Goal: Information Seeking & Learning: Learn about a topic

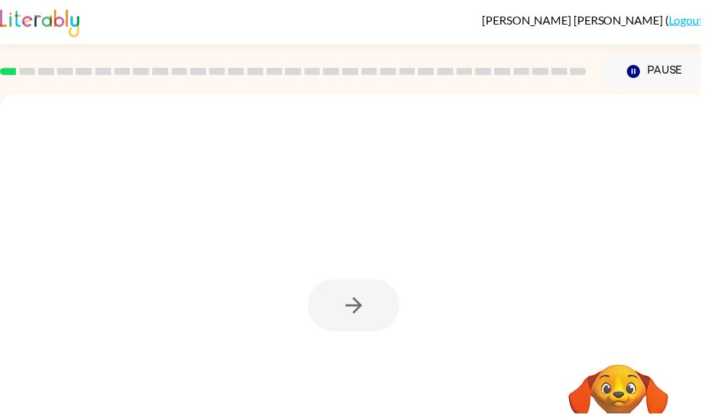
click at [377, 308] on div at bounding box center [357, 308] width 92 height 53
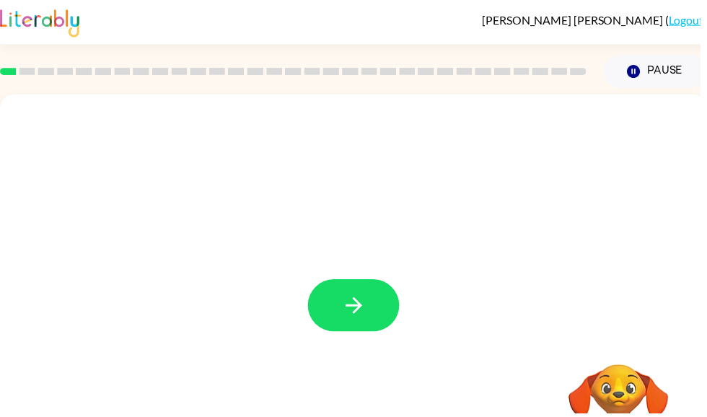
click at [352, 276] on div at bounding box center [357, 301] width 714 height 412
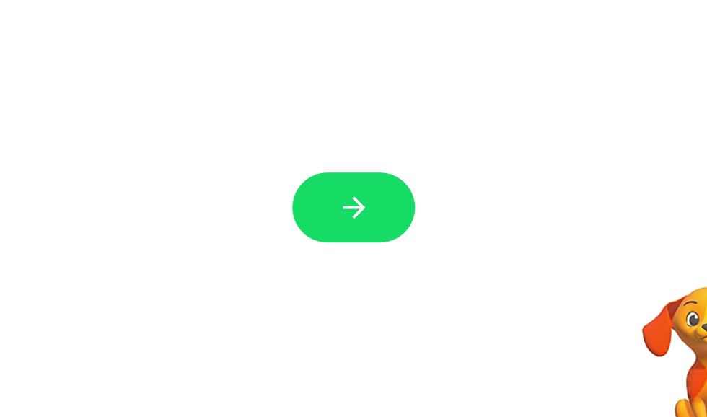
click at [311, 233] on button "button" at bounding box center [357, 259] width 92 height 53
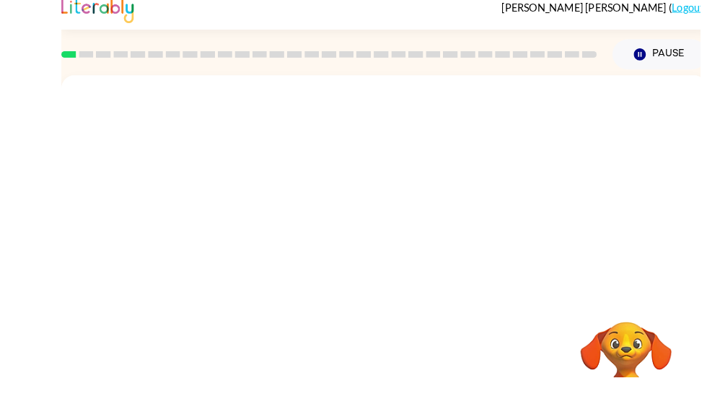
scroll to position [81, 0]
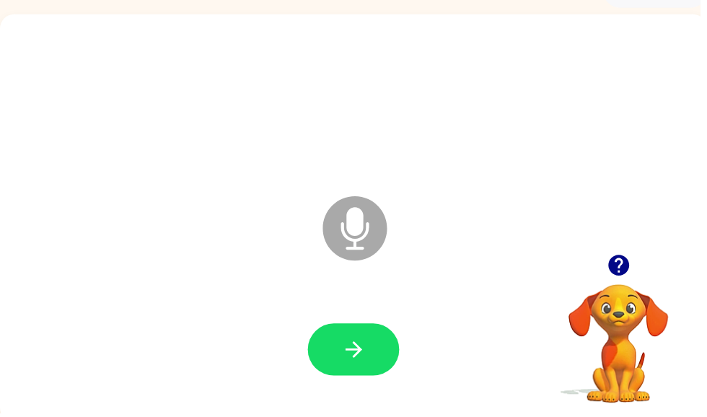
click at [370, 351] on button "button" at bounding box center [357, 353] width 92 height 53
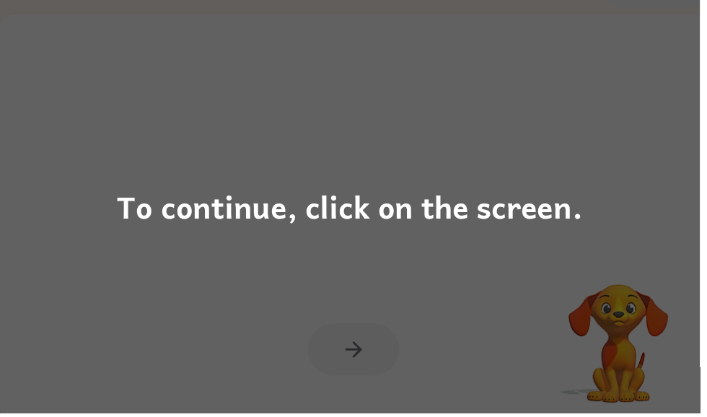
click at [486, 208] on div "To continue, click on the screen." at bounding box center [353, 208] width 470 height 49
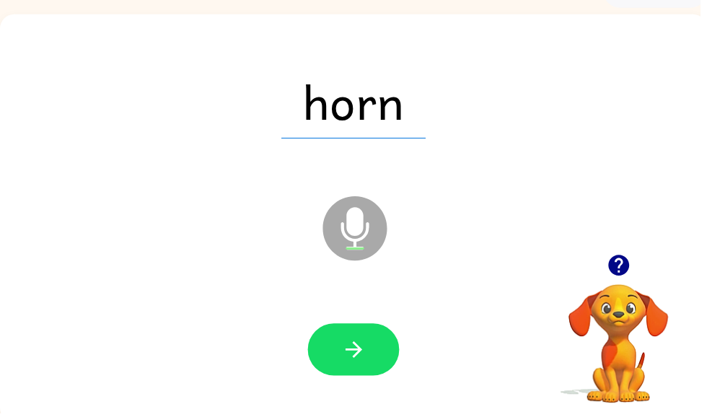
click at [356, 357] on icon "button" at bounding box center [357, 353] width 25 height 25
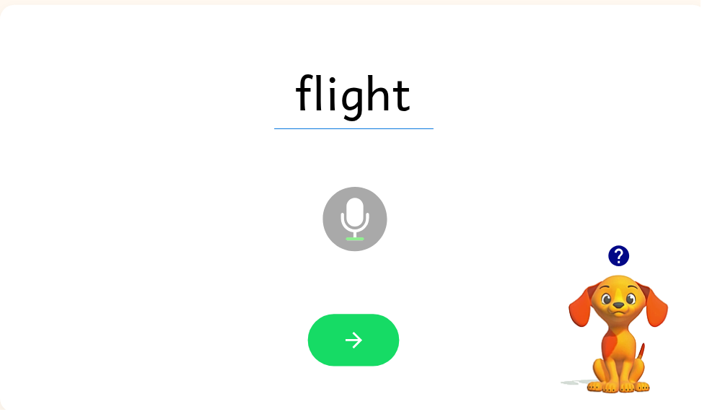
scroll to position [87, 0]
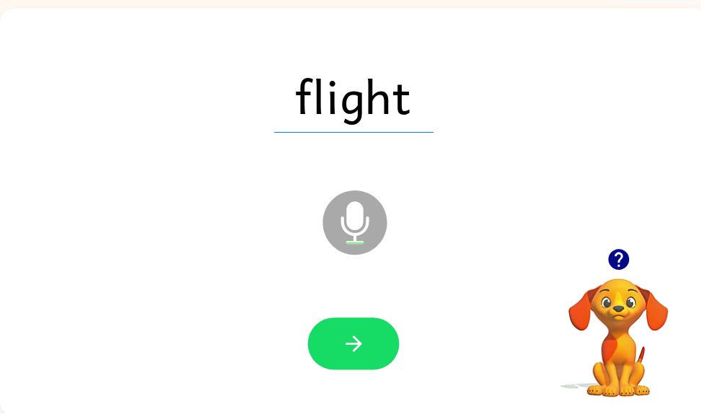
click at [354, 373] on button "button" at bounding box center [357, 347] width 92 height 53
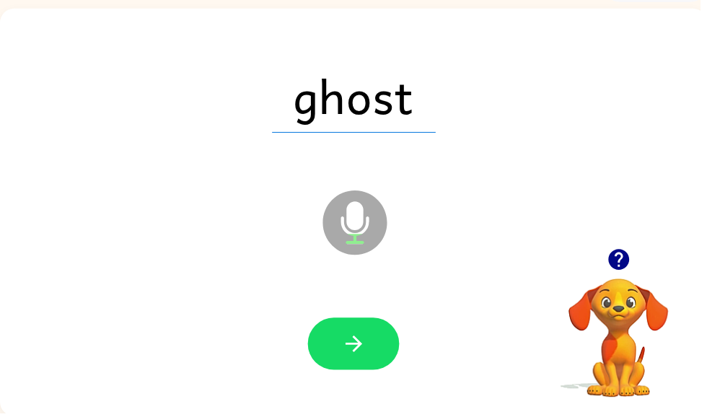
click at [346, 362] on button "button" at bounding box center [357, 347] width 92 height 53
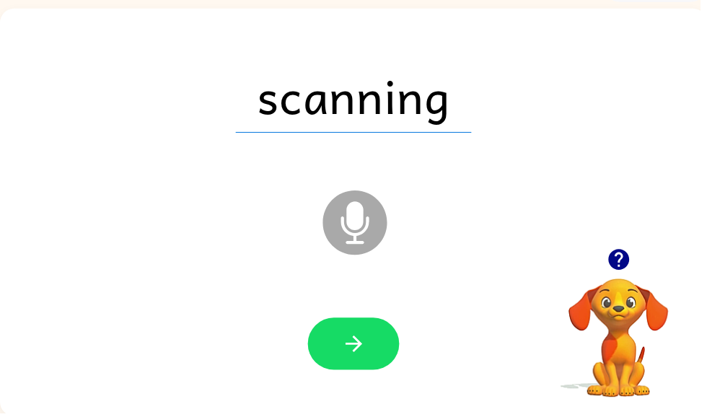
click at [366, 349] on icon "button" at bounding box center [357, 347] width 25 height 25
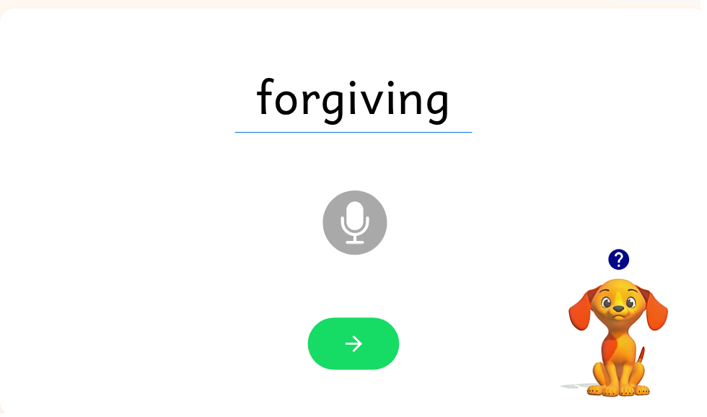
click at [341, 358] on button "button" at bounding box center [357, 347] width 92 height 53
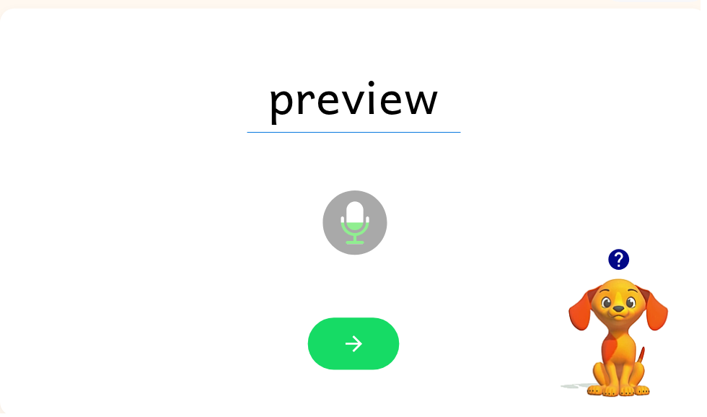
scroll to position [0, 0]
click at [361, 353] on icon "button" at bounding box center [357, 347] width 25 height 25
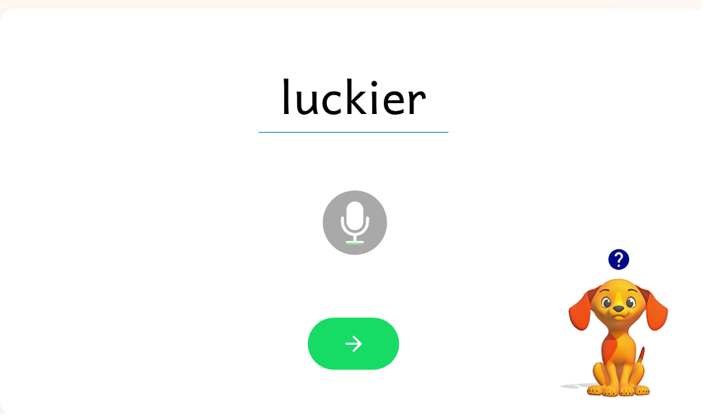
click at [364, 332] on button "button" at bounding box center [357, 347] width 92 height 53
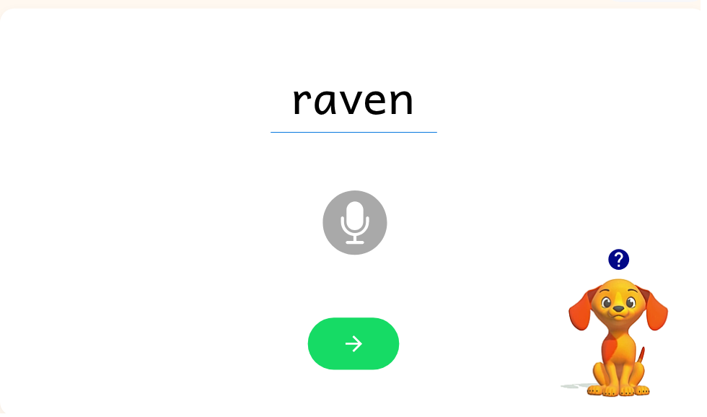
click at [330, 416] on div "raven Microphone The Microphone is here when it is your turn to talk" at bounding box center [357, 215] width 714 height 412
click at [379, 335] on button "button" at bounding box center [357, 347] width 92 height 53
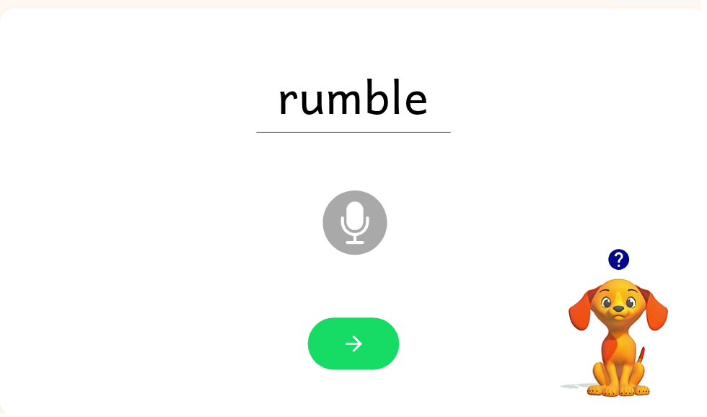
click at [371, 354] on button "button" at bounding box center [357, 347] width 92 height 53
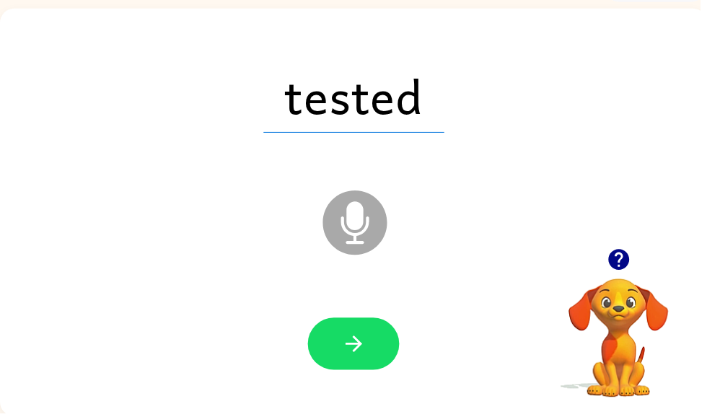
click at [367, 338] on icon "button" at bounding box center [357, 347] width 25 height 25
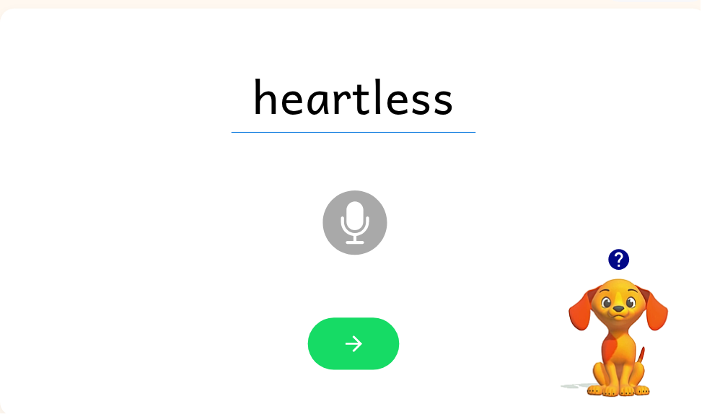
click at [352, 349] on icon "button" at bounding box center [357, 347] width 25 height 25
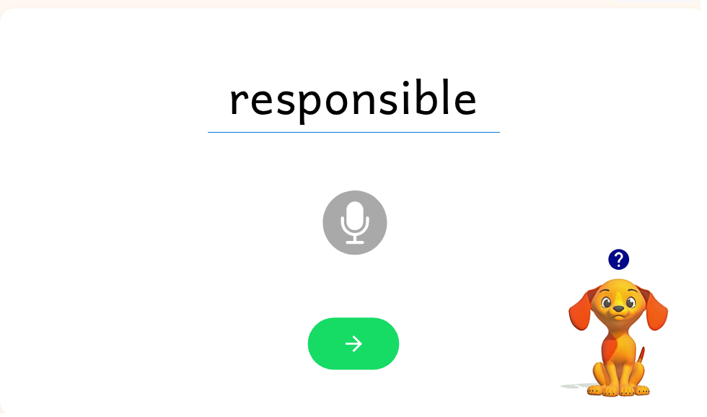
click at [347, 369] on button "button" at bounding box center [357, 347] width 92 height 53
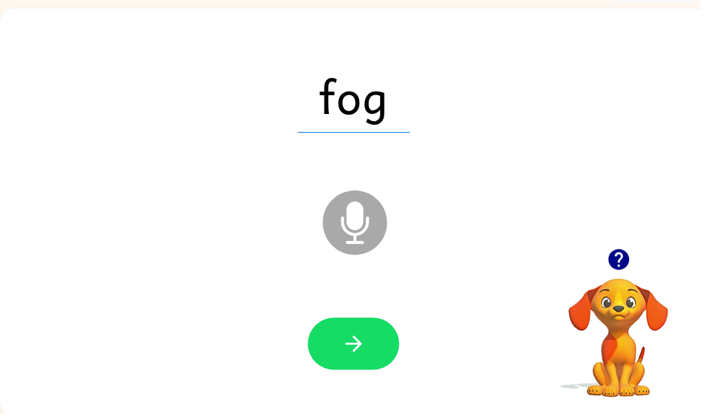
click at [351, 354] on icon "button" at bounding box center [357, 347] width 25 height 25
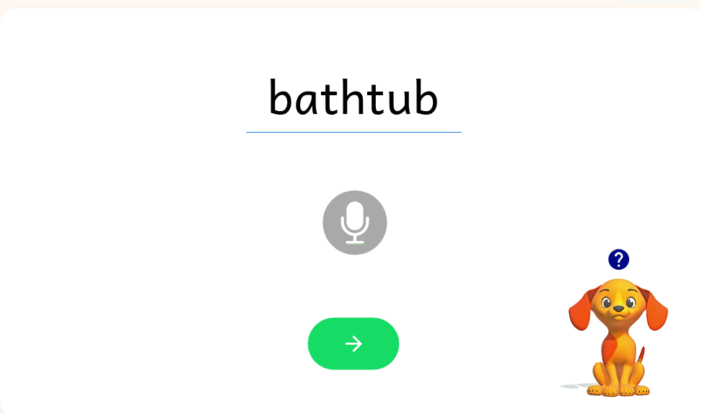
click at [359, 338] on icon "button" at bounding box center [357, 347] width 25 height 25
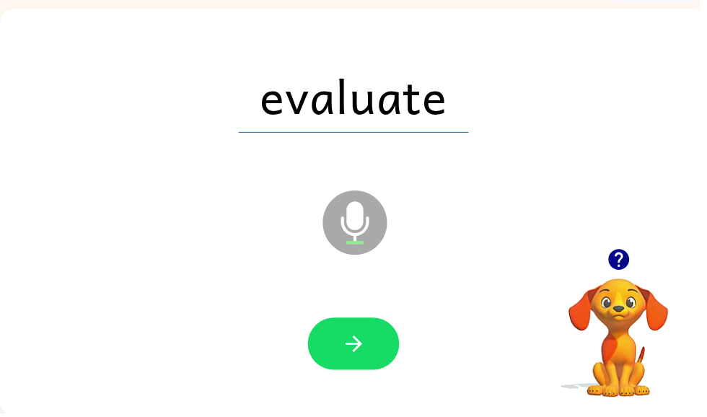
click at [336, 362] on button "button" at bounding box center [357, 347] width 92 height 53
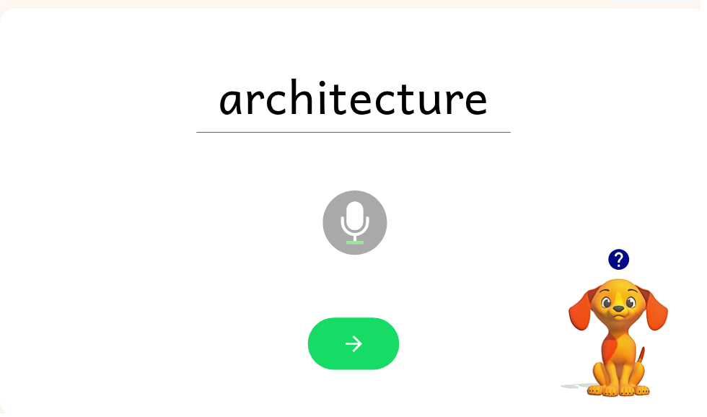
click at [370, 351] on button "button" at bounding box center [357, 347] width 92 height 53
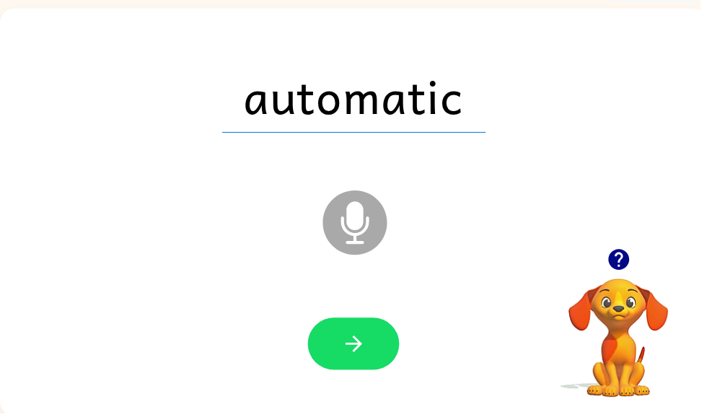
click at [367, 346] on icon "button" at bounding box center [357, 347] width 25 height 25
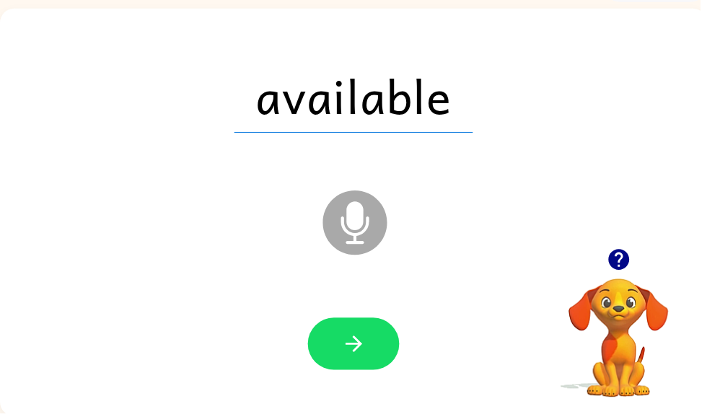
click at [372, 349] on button "button" at bounding box center [357, 347] width 92 height 53
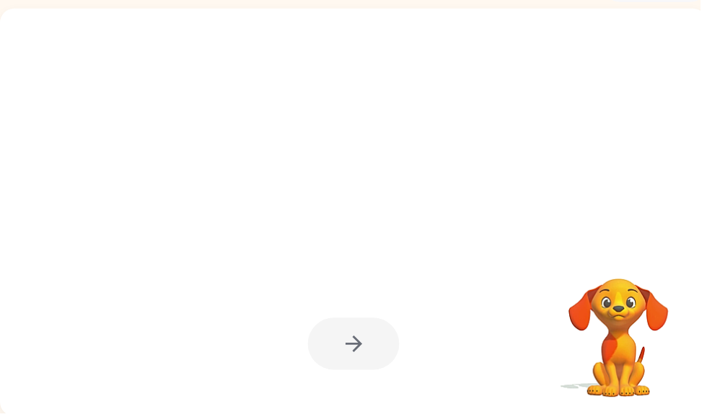
click at [338, 416] on div at bounding box center [357, 215] width 714 height 412
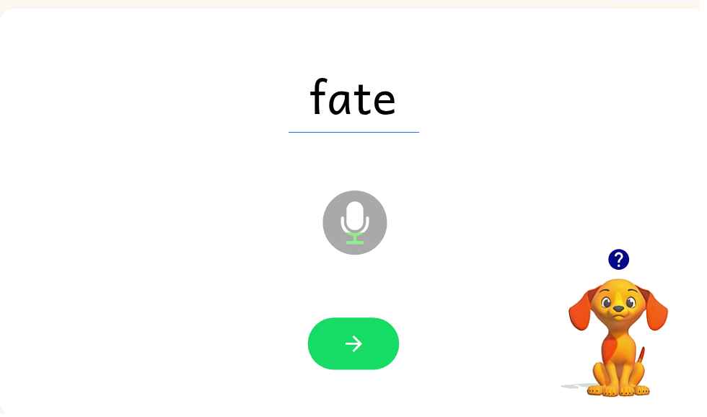
click at [353, 352] on icon "button" at bounding box center [357, 347] width 25 height 25
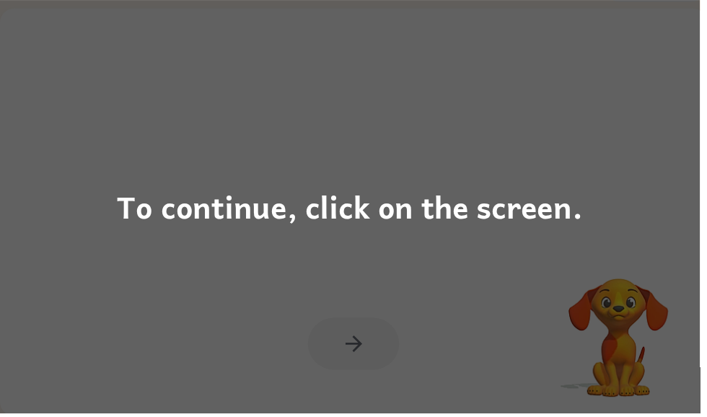
scroll to position [87, 0]
click at [357, 342] on div "To continue, click on the screen." at bounding box center [353, 208] width 707 height 417
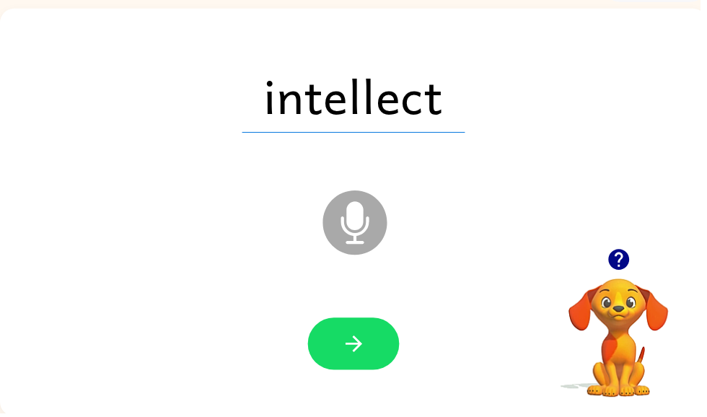
click at [358, 354] on icon "button" at bounding box center [356, 347] width 17 height 17
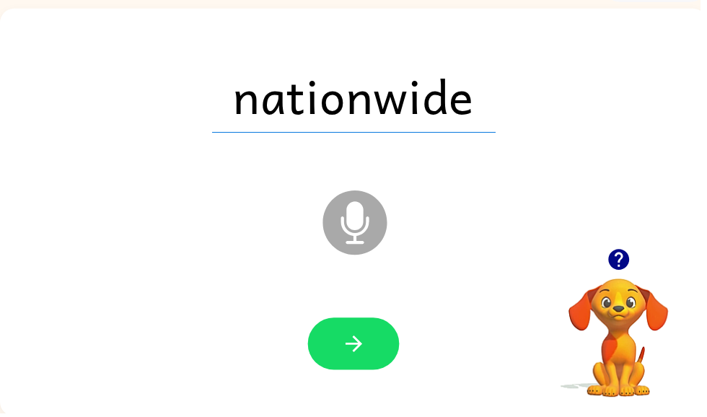
click at [387, 344] on button "button" at bounding box center [357, 347] width 92 height 53
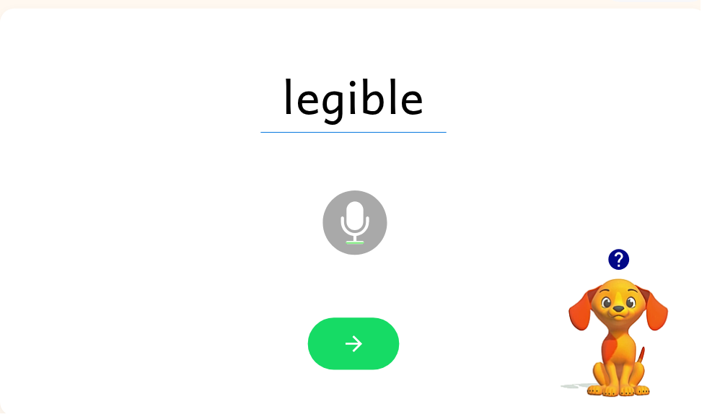
click at [374, 372] on button "button" at bounding box center [357, 347] width 92 height 53
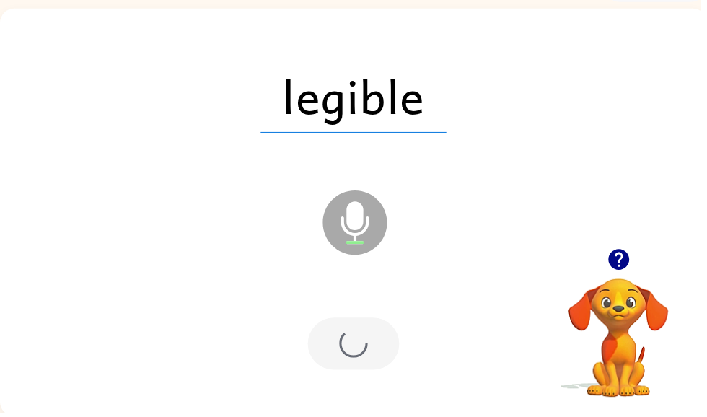
click at [382, 330] on div at bounding box center [357, 347] width 92 height 53
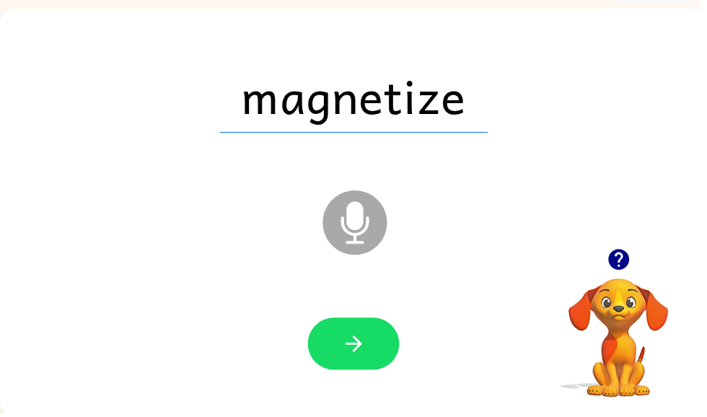
click at [346, 347] on icon "button" at bounding box center [357, 347] width 25 height 25
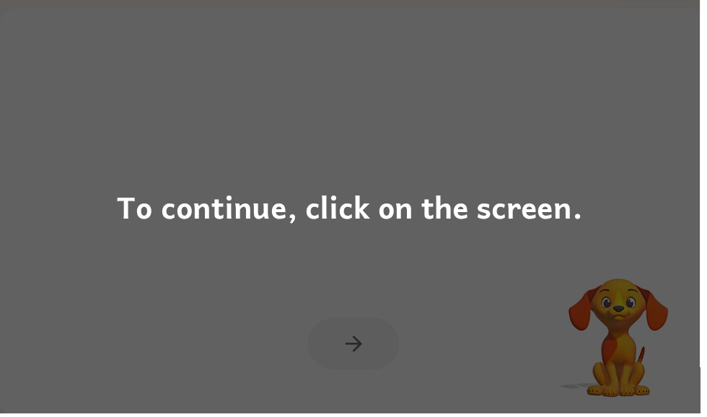
click at [377, 297] on div "To continue, click on the screen." at bounding box center [353, 208] width 707 height 417
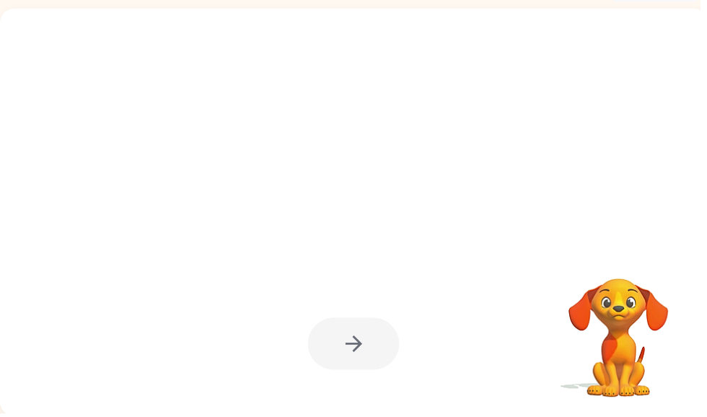
click at [408, 297] on div at bounding box center [356, 348] width 685 height 118
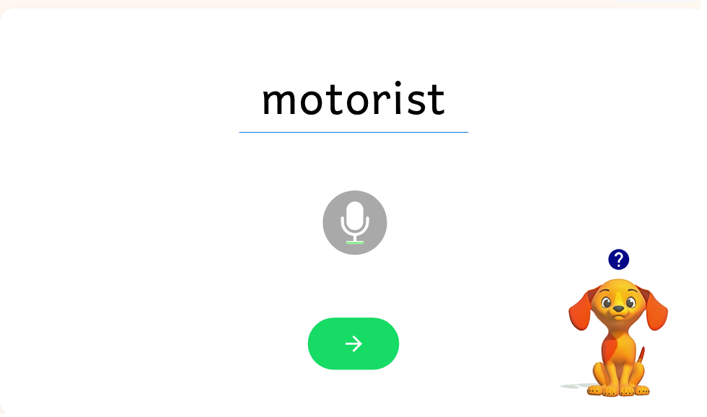
click at [377, 335] on button "button" at bounding box center [357, 347] width 92 height 53
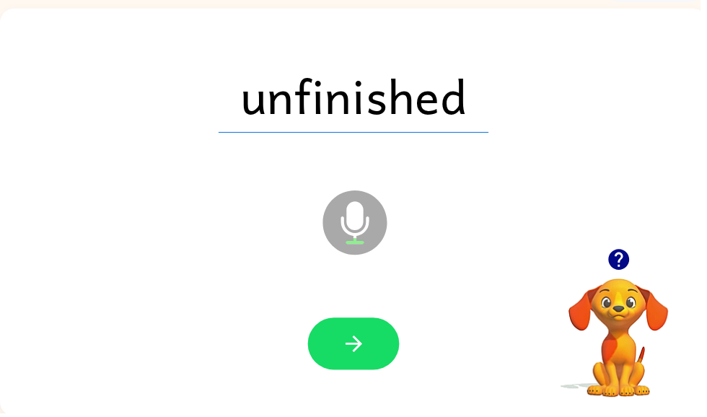
click at [364, 369] on button "button" at bounding box center [357, 347] width 92 height 53
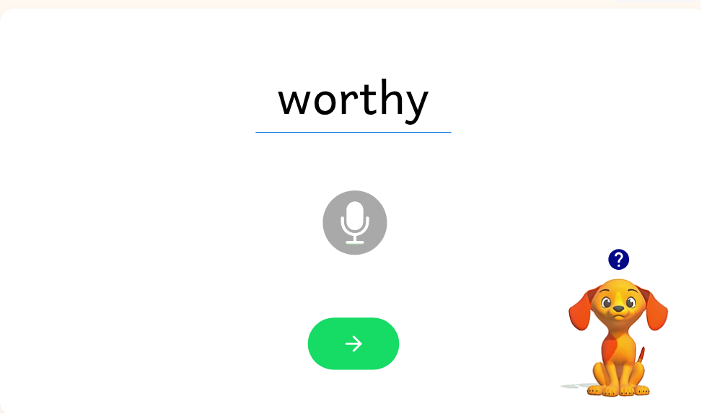
click at [358, 364] on button "button" at bounding box center [357, 347] width 92 height 53
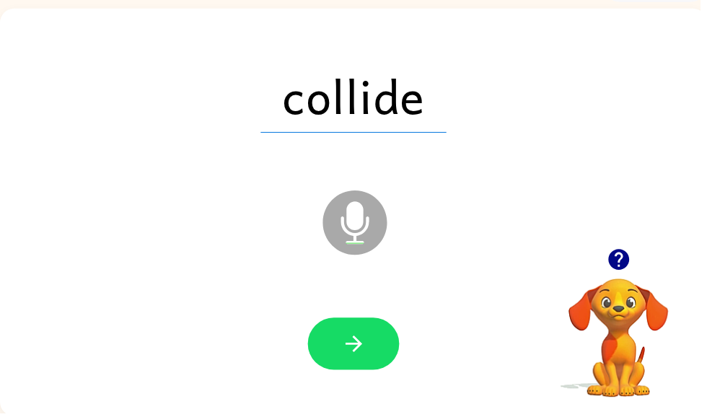
click at [379, 354] on button "button" at bounding box center [357, 347] width 92 height 53
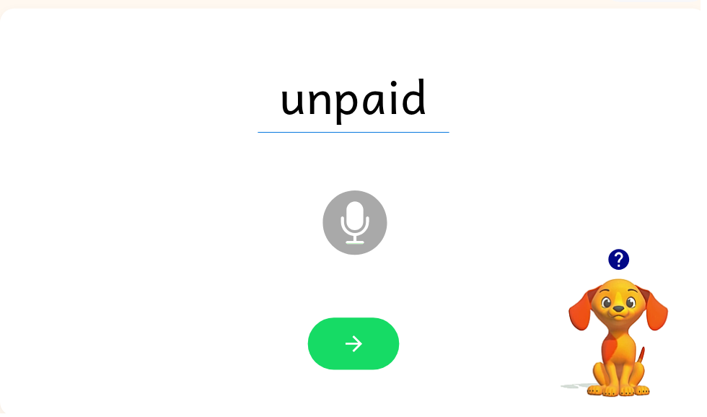
click at [369, 359] on icon "button" at bounding box center [357, 347] width 25 height 25
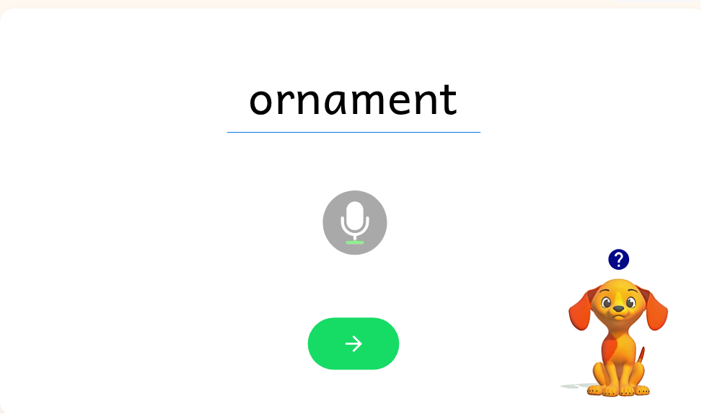
click at [361, 354] on icon "button" at bounding box center [357, 347] width 25 height 25
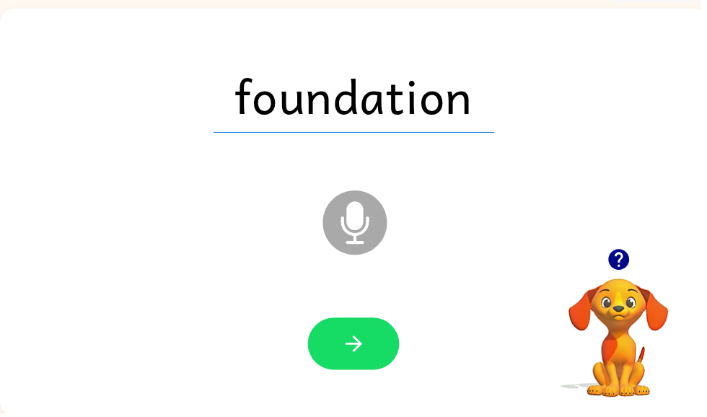
click at [340, 338] on button "button" at bounding box center [357, 347] width 92 height 53
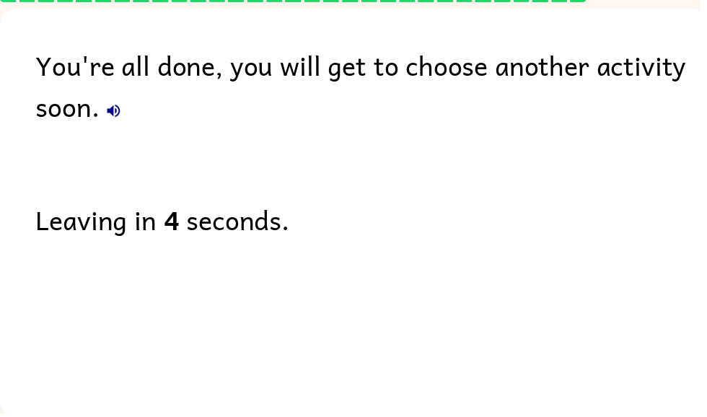
scroll to position [0, 0]
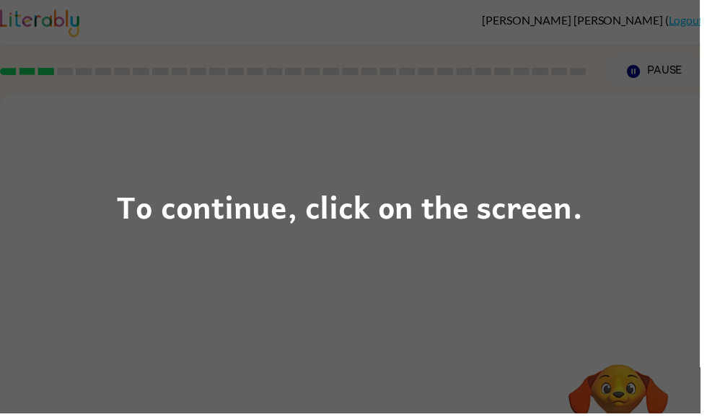
click at [320, 236] on div "To continue, click on the screen." at bounding box center [353, 208] width 707 height 417
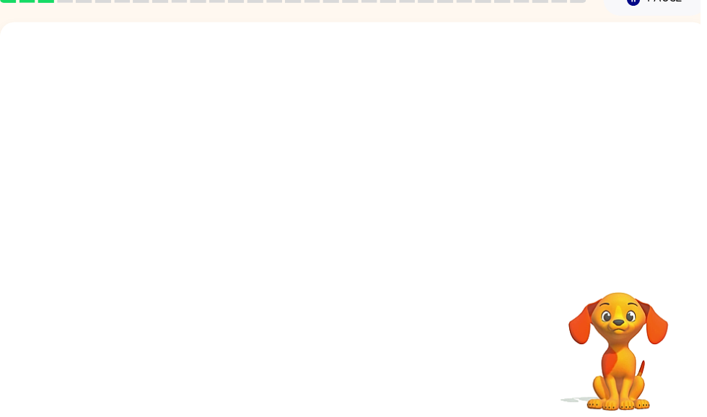
scroll to position [74, 0]
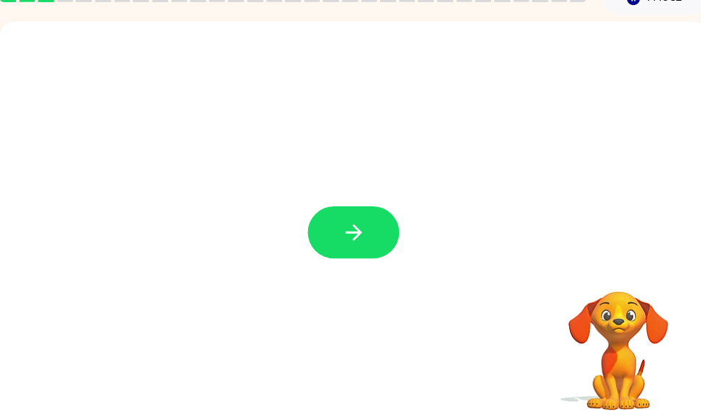
click at [346, 237] on icon "button" at bounding box center [357, 234] width 25 height 25
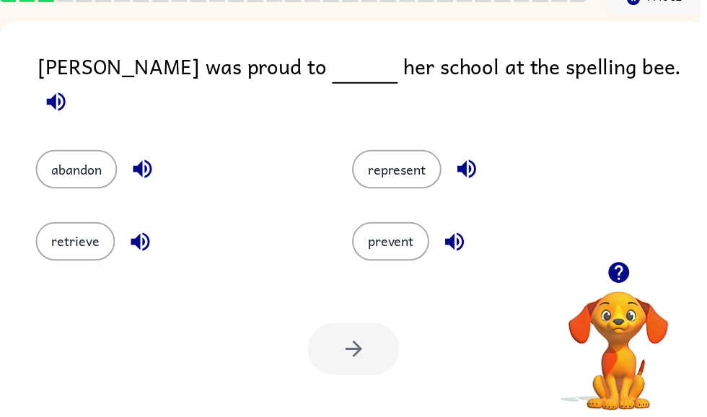
scroll to position [0, 0]
click at [430, 152] on button "represent" at bounding box center [401, 171] width 90 height 39
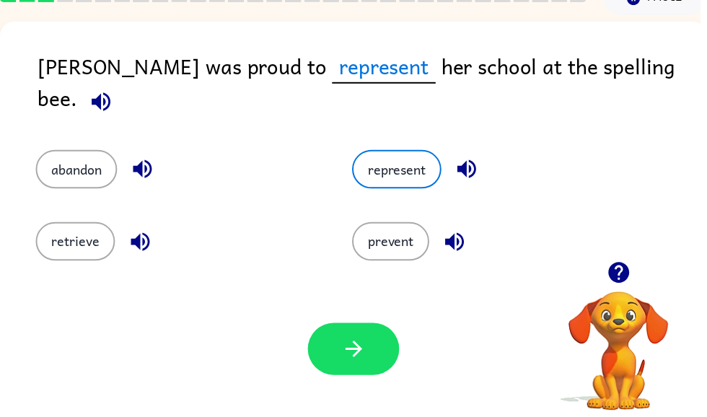
click at [377, 379] on button "button" at bounding box center [357, 352] width 92 height 53
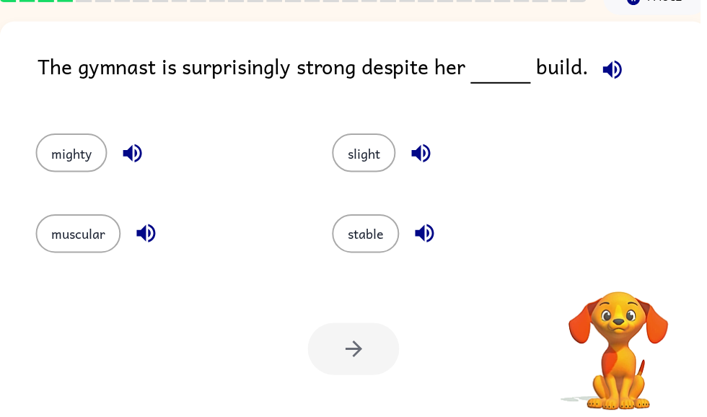
click at [346, 378] on div at bounding box center [357, 352] width 92 height 53
click at [370, 240] on button "stable" at bounding box center [370, 235] width 68 height 39
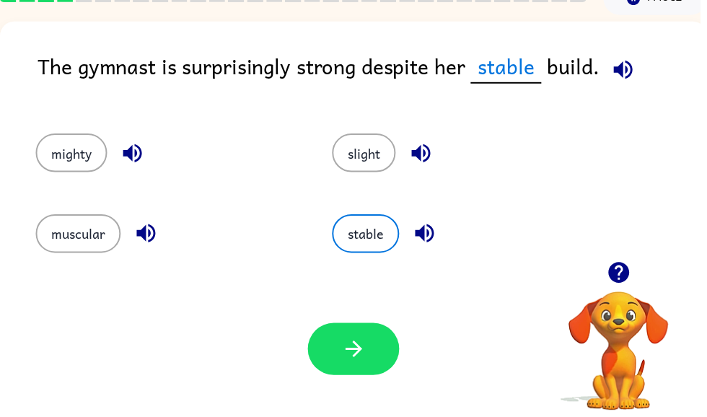
click at [366, 172] on button "slight" at bounding box center [368, 154] width 64 height 39
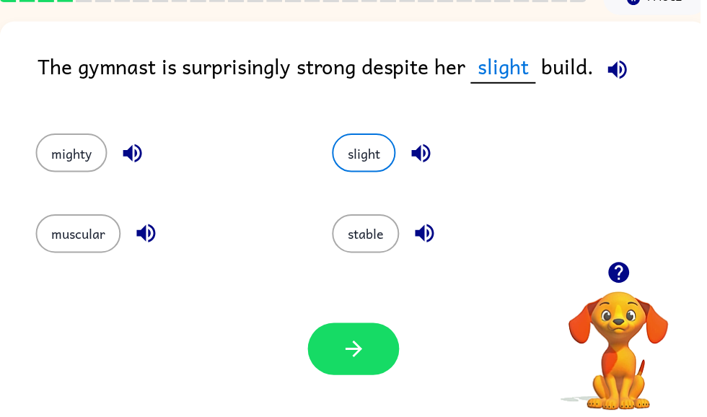
click at [61, 146] on button "mighty" at bounding box center [72, 154] width 72 height 39
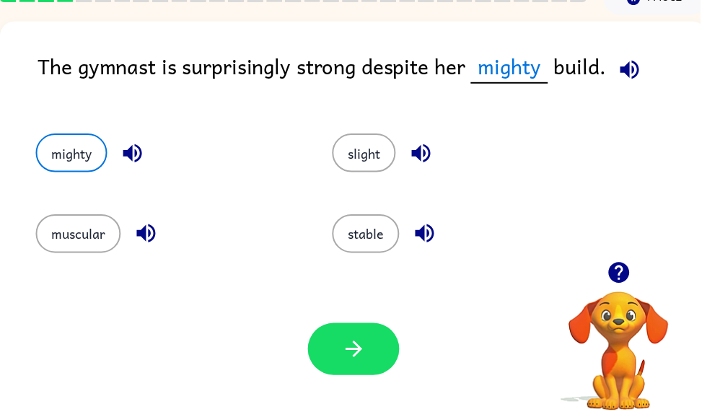
click at [362, 234] on button "stable" at bounding box center [370, 235] width 68 height 39
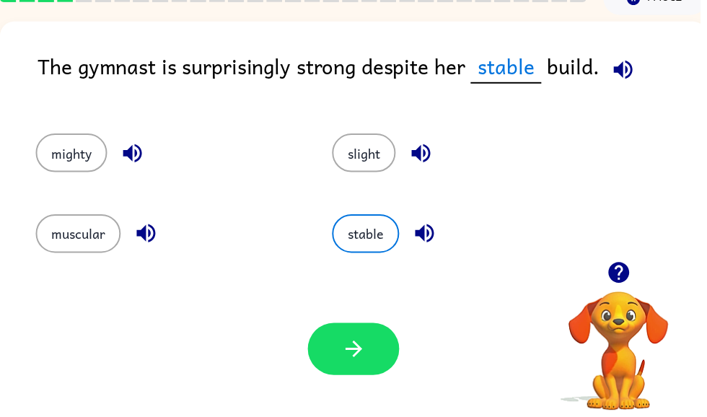
click at [363, 162] on button "slight" at bounding box center [368, 154] width 64 height 39
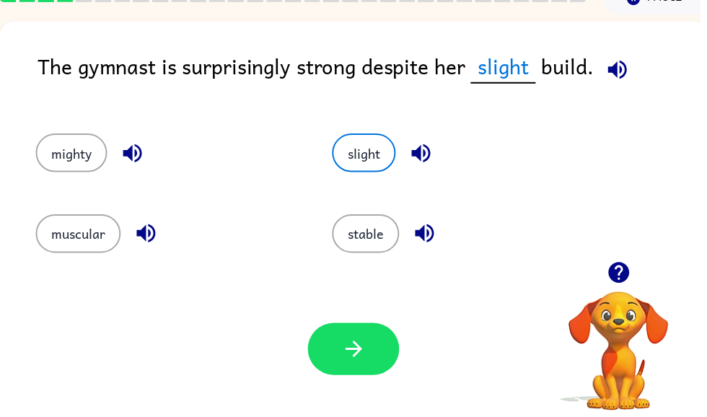
click at [348, 353] on icon "button" at bounding box center [357, 352] width 25 height 25
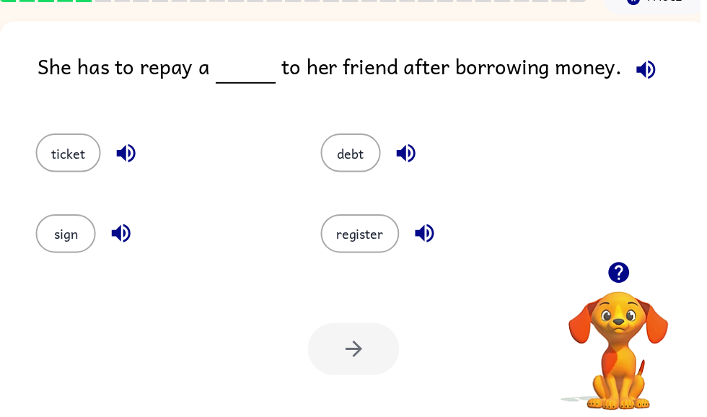
click at [367, 158] on button "debt" at bounding box center [354, 154] width 61 height 39
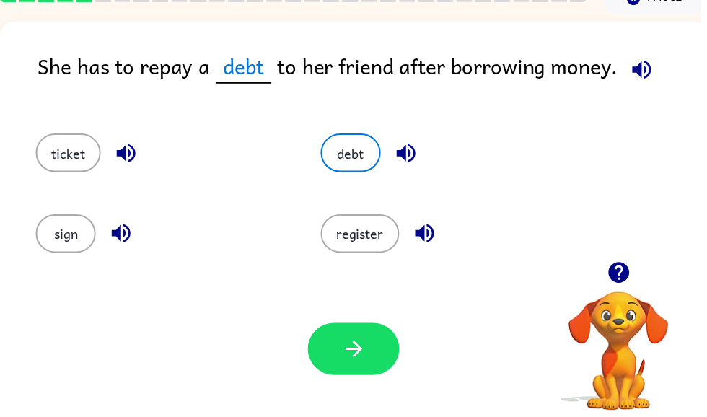
click at [356, 360] on icon "button" at bounding box center [357, 352] width 25 height 25
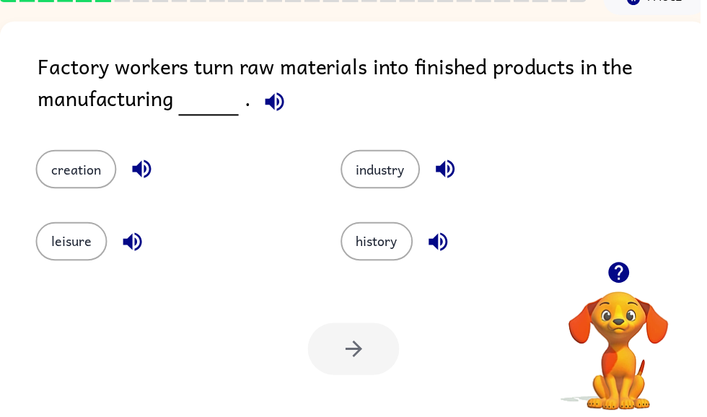
click at [266, 97] on icon "button" at bounding box center [277, 102] width 25 height 25
click at [378, 175] on button "industry" at bounding box center [384, 171] width 80 height 39
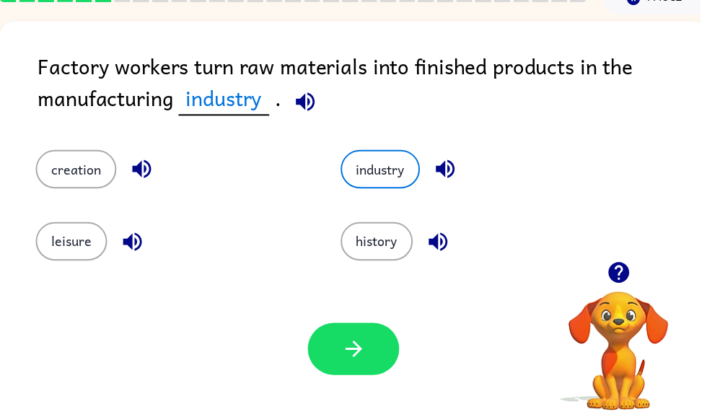
click at [340, 354] on button "button" at bounding box center [357, 352] width 92 height 53
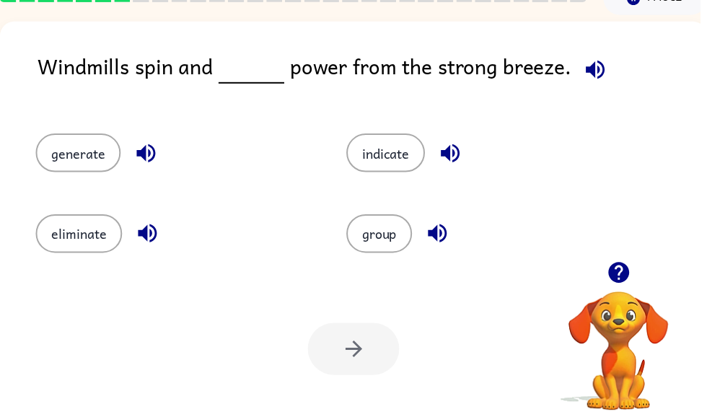
click at [71, 162] on button "generate" at bounding box center [79, 154] width 86 height 39
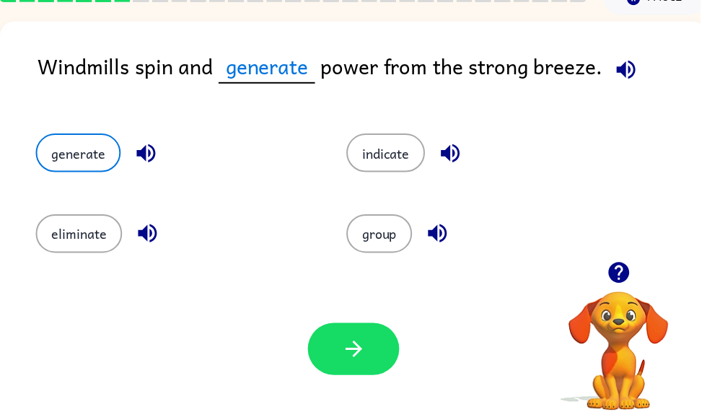
click at [336, 387] on div "Your browser must support playing .mp4 files to use Literably. Please try using…" at bounding box center [357, 352] width 714 height 162
click at [334, 349] on button "button" at bounding box center [357, 352] width 92 height 53
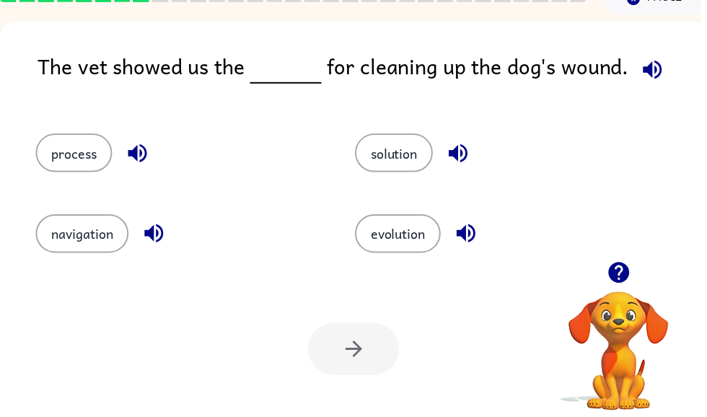
click at [85, 174] on button "process" at bounding box center [74, 154] width 77 height 39
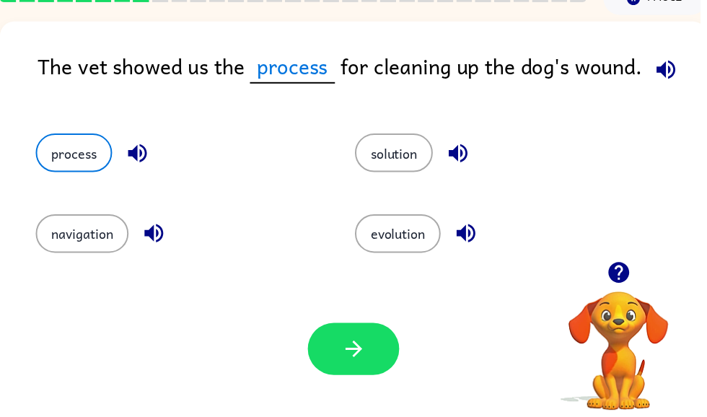
click at [87, 162] on button "process" at bounding box center [74, 154] width 77 height 39
click at [361, 343] on icon "button" at bounding box center [357, 352] width 25 height 25
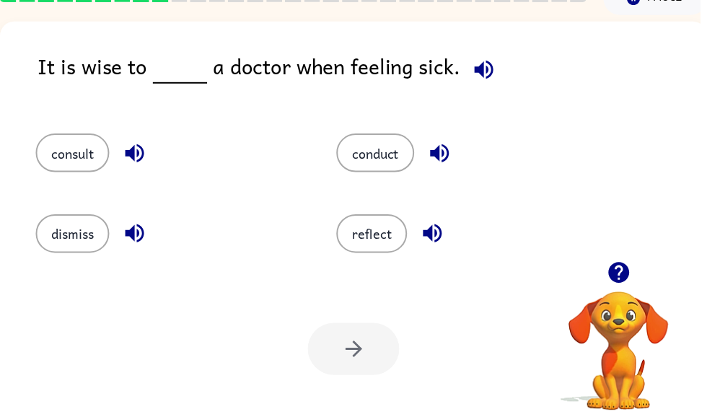
click at [79, 141] on button "consult" at bounding box center [73, 154] width 74 height 39
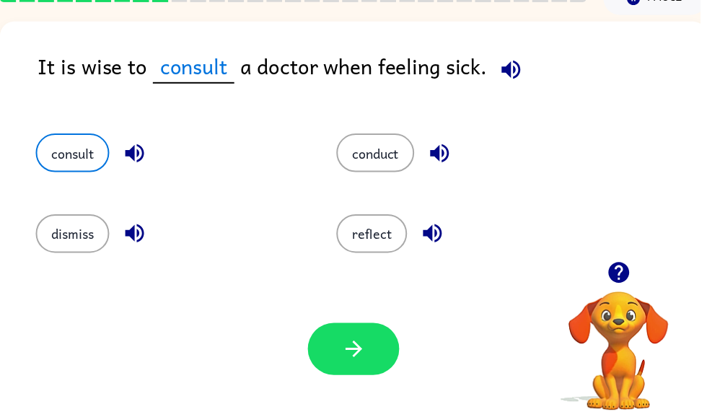
click at [357, 351] on icon "button" at bounding box center [357, 352] width 25 height 25
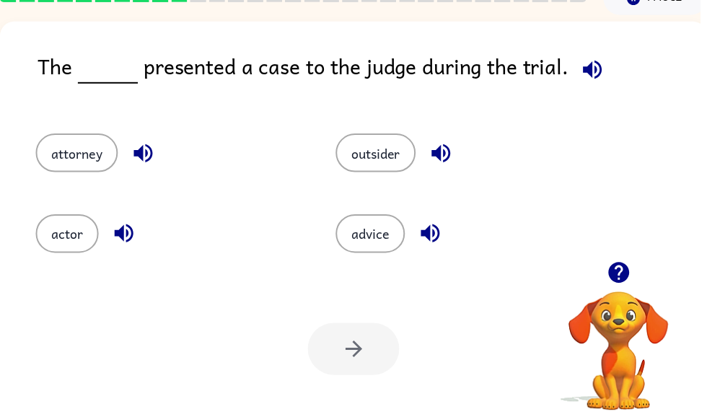
click at [71, 156] on button "attorney" at bounding box center [77, 154] width 83 height 39
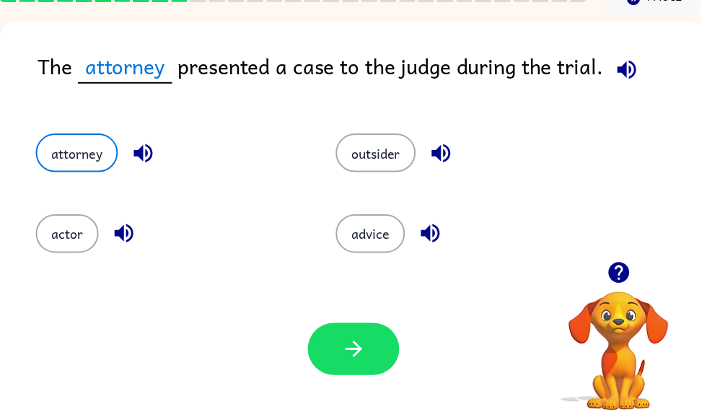
click at [369, 362] on icon "button" at bounding box center [357, 352] width 25 height 25
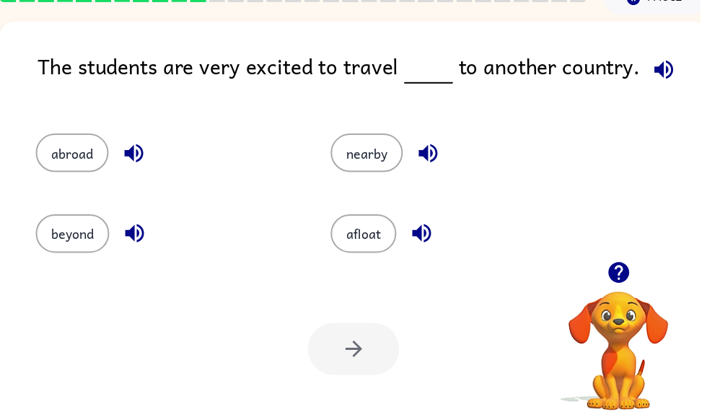
click at [401, 148] on button "nearby" at bounding box center [370, 154] width 73 height 39
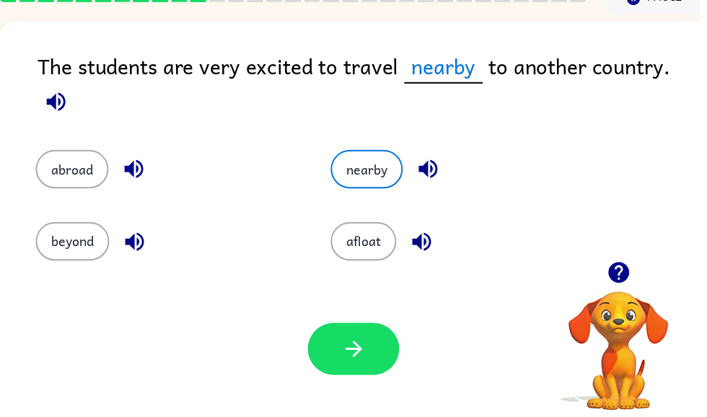
click at [72, 181] on button "abroad" at bounding box center [73, 171] width 74 height 39
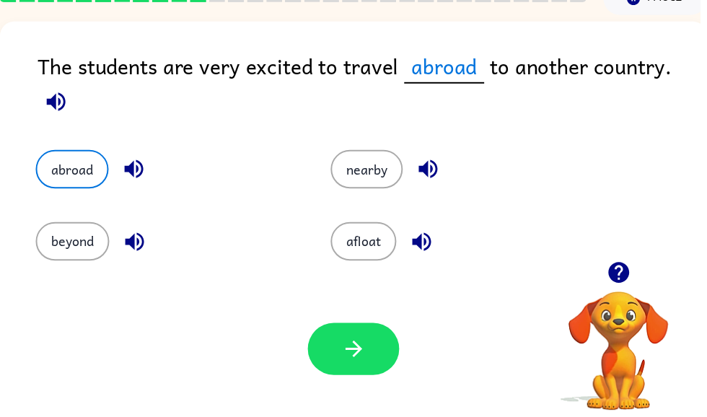
click at [41, 249] on button "beyond" at bounding box center [73, 243] width 74 height 39
click at [357, 356] on icon "button" at bounding box center [357, 352] width 25 height 25
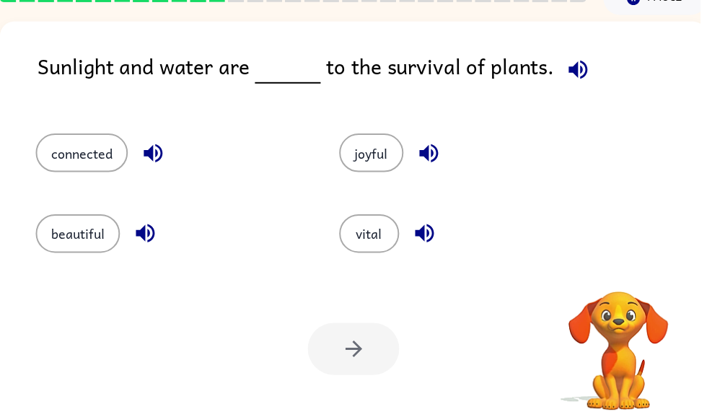
click at [370, 227] on button "vital" at bounding box center [373, 235] width 61 height 39
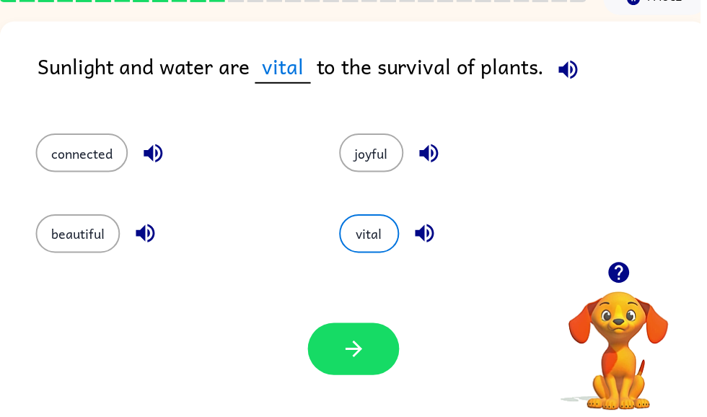
click at [370, 343] on button "button" at bounding box center [357, 352] width 92 height 53
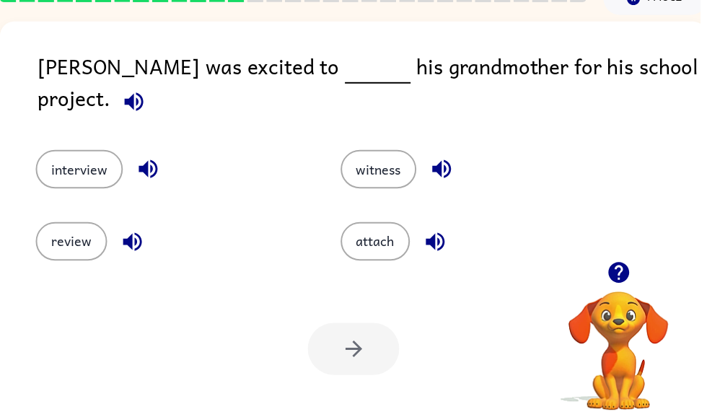
click at [95, 155] on button "interview" at bounding box center [80, 171] width 88 height 39
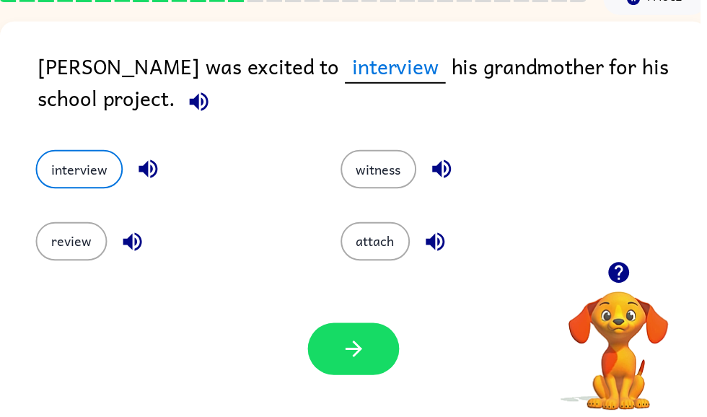
click at [350, 330] on button "button" at bounding box center [357, 352] width 92 height 53
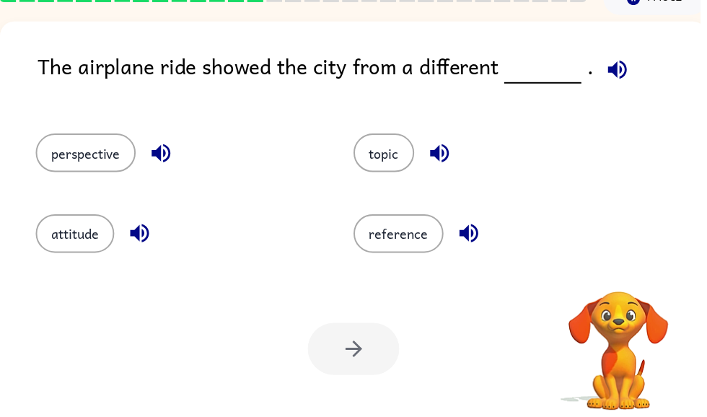
click at [93, 157] on button "perspective" at bounding box center [86, 154] width 101 height 39
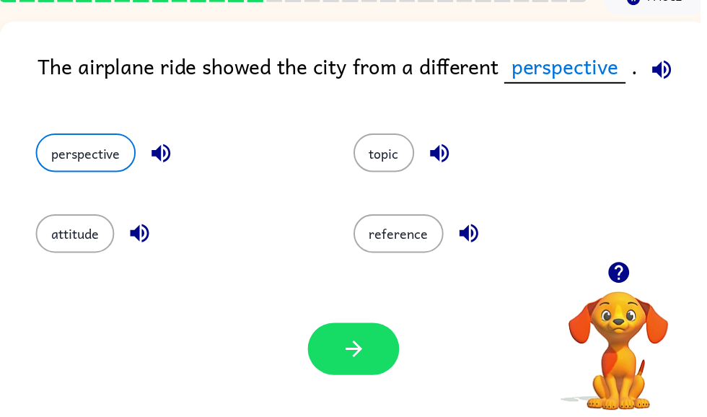
click at [326, 371] on button "button" at bounding box center [357, 352] width 92 height 53
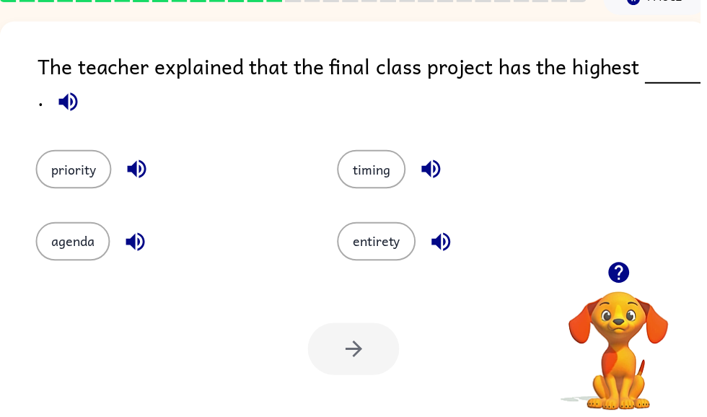
click at [97, 229] on button "agenda" at bounding box center [73, 243] width 75 height 39
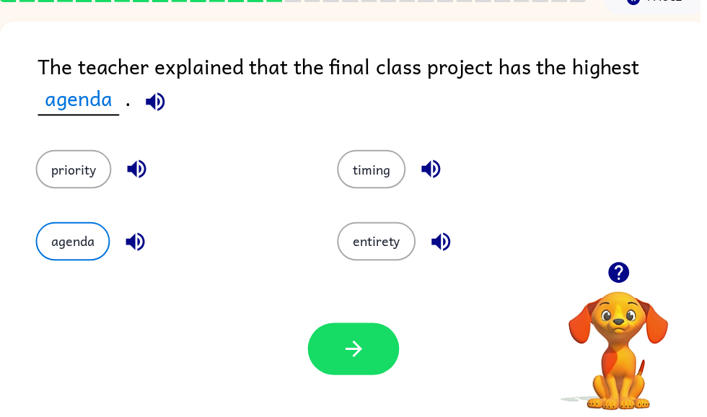
click at [66, 188] on button "priority" at bounding box center [74, 171] width 76 height 39
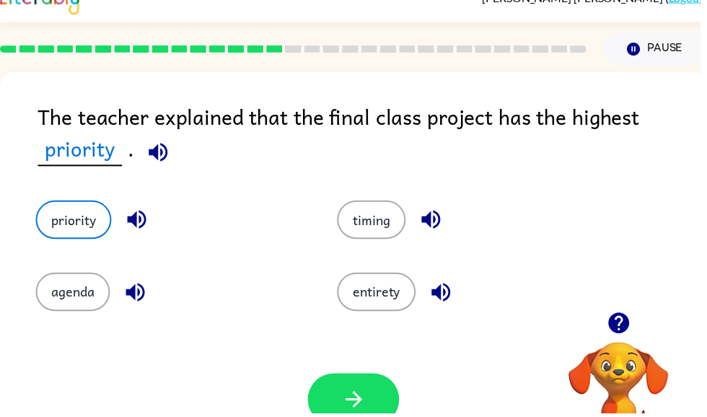
scroll to position [23, 0]
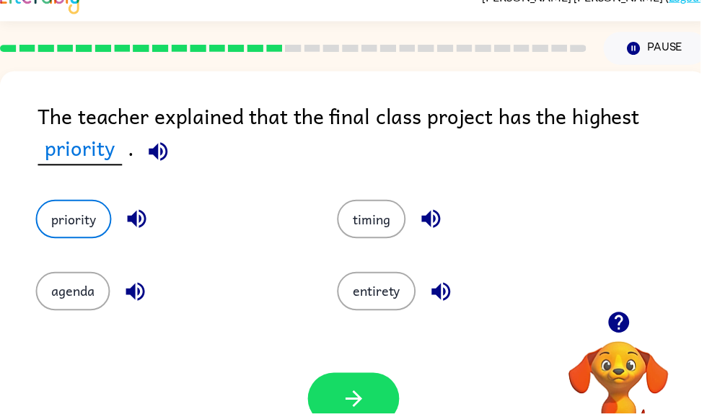
click at [387, 383] on button "button" at bounding box center [357, 403] width 92 height 53
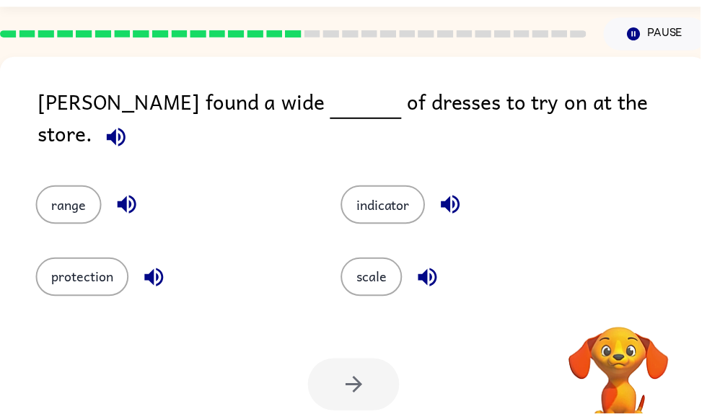
scroll to position [38, 0]
click at [82, 218] on div "range" at bounding box center [163, 196] width 308 height 73
click at [74, 188] on button "range" at bounding box center [69, 207] width 66 height 39
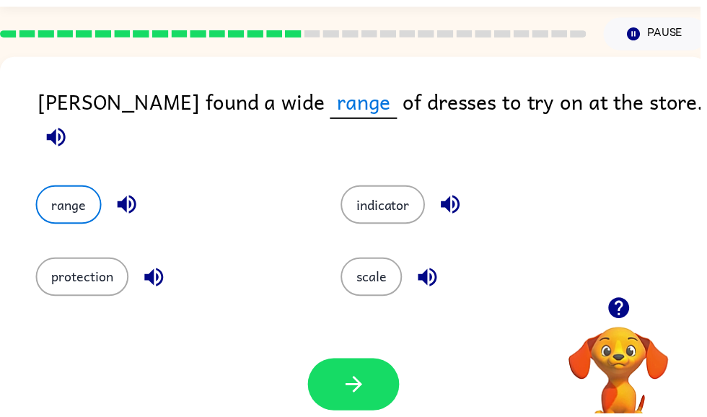
click at [336, 404] on button "button" at bounding box center [357, 388] width 92 height 53
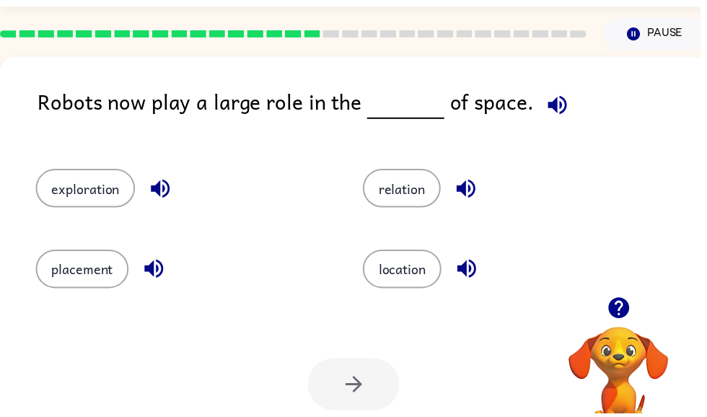
click at [83, 183] on button "exploration" at bounding box center [86, 190] width 100 height 39
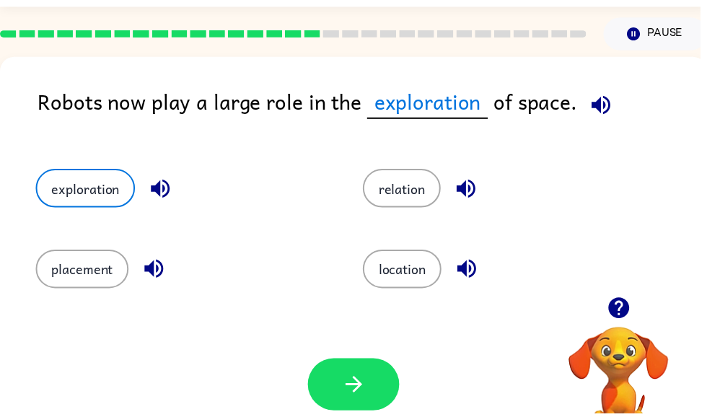
click at [348, 387] on icon "button" at bounding box center [357, 388] width 25 height 25
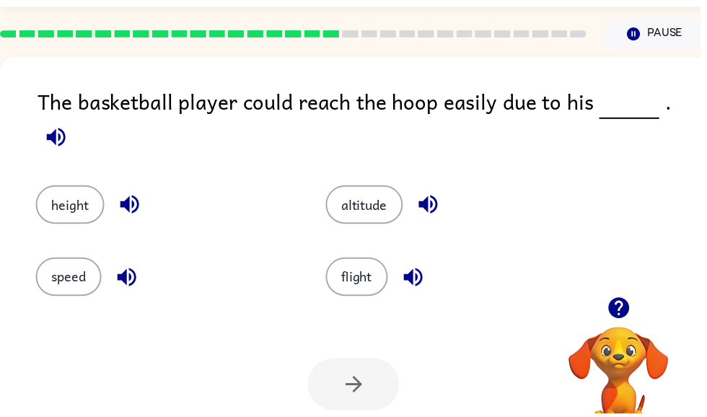
click at [32, 199] on div "height" at bounding box center [155, 196] width 293 height 73
click at [84, 196] on button "height" at bounding box center [70, 207] width 69 height 39
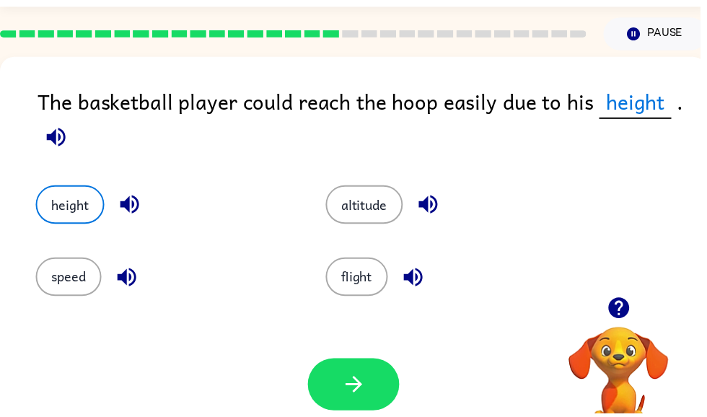
click at [352, 379] on icon "button" at bounding box center [357, 388] width 25 height 25
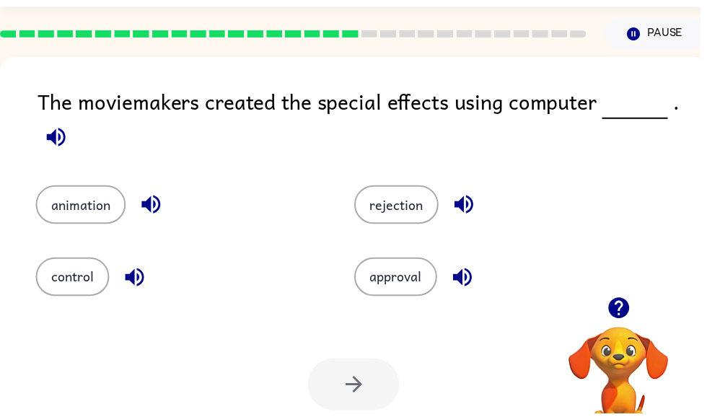
click at [92, 216] on button "animation" at bounding box center [81, 207] width 91 height 39
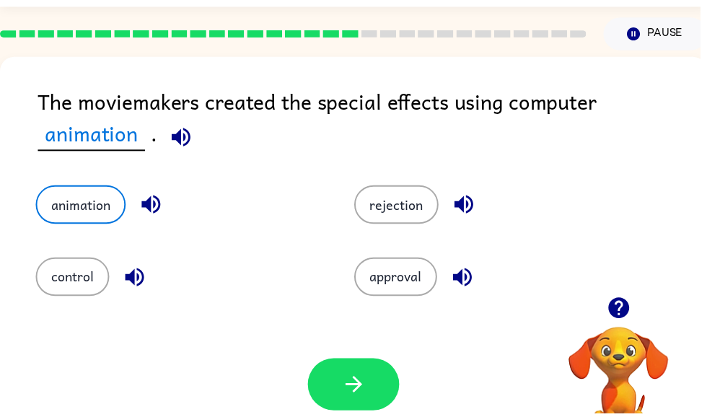
click at [362, 385] on icon "button" at bounding box center [357, 388] width 25 height 25
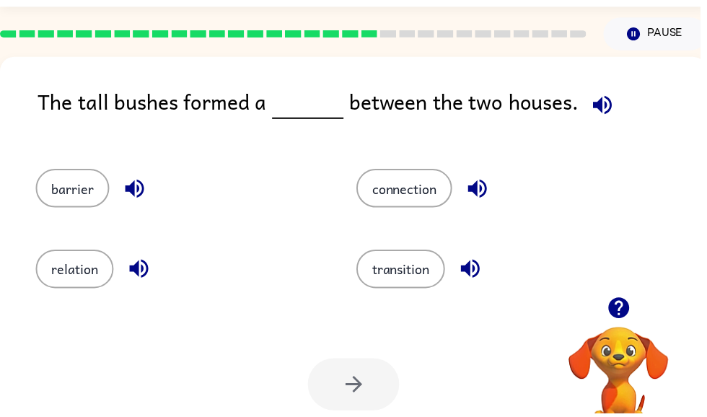
click at [47, 209] on button "barrier" at bounding box center [73, 190] width 74 height 39
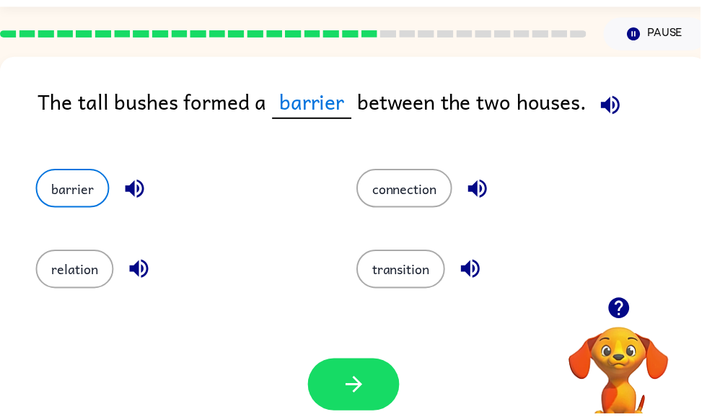
click at [86, 195] on button "barrier" at bounding box center [73, 190] width 74 height 39
click at [372, 405] on button "button" at bounding box center [357, 388] width 92 height 53
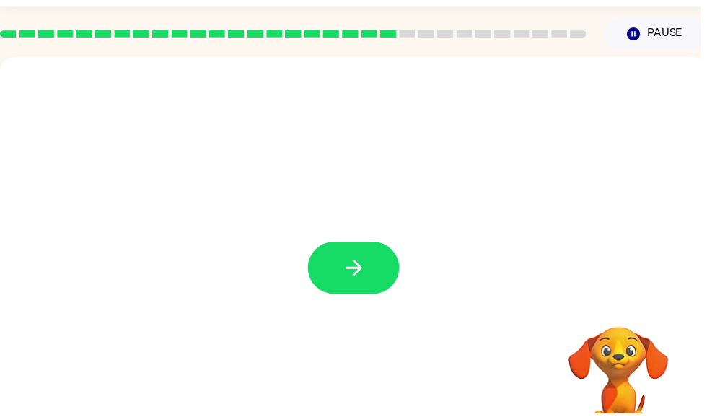
click at [380, 273] on button "button" at bounding box center [357, 271] width 92 height 53
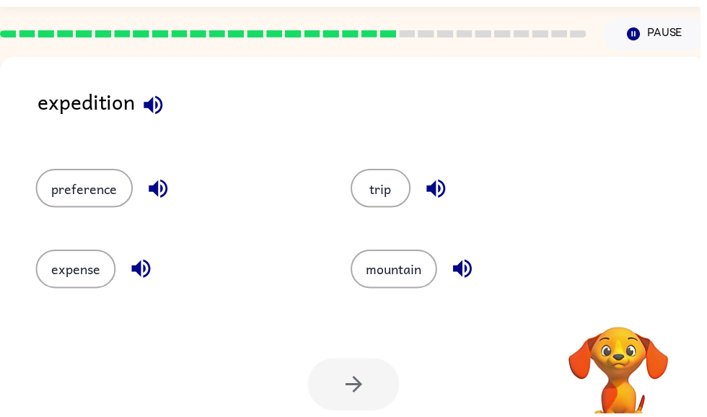
click at [362, 207] on button "trip" at bounding box center [384, 190] width 61 height 39
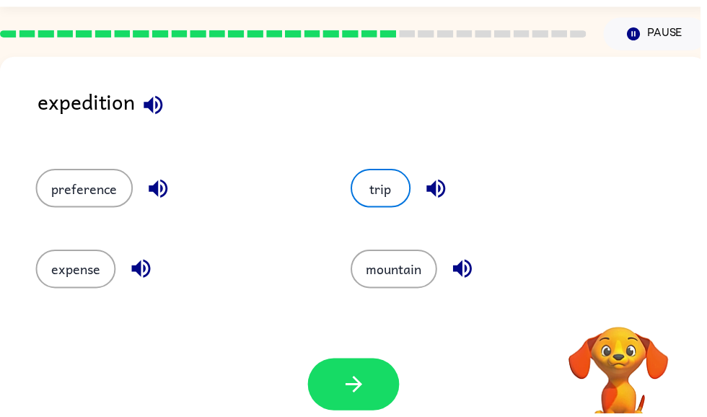
click at [376, 193] on button "trip" at bounding box center [384, 190] width 61 height 39
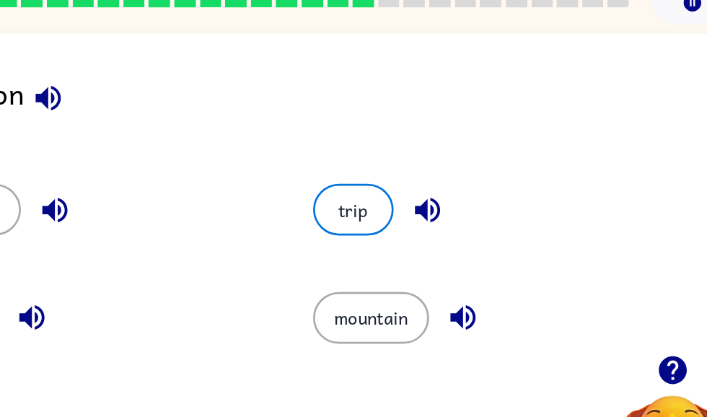
click at [354, 171] on button "trip" at bounding box center [384, 190] width 61 height 39
click at [311, 362] on button "button" at bounding box center [357, 388] width 92 height 53
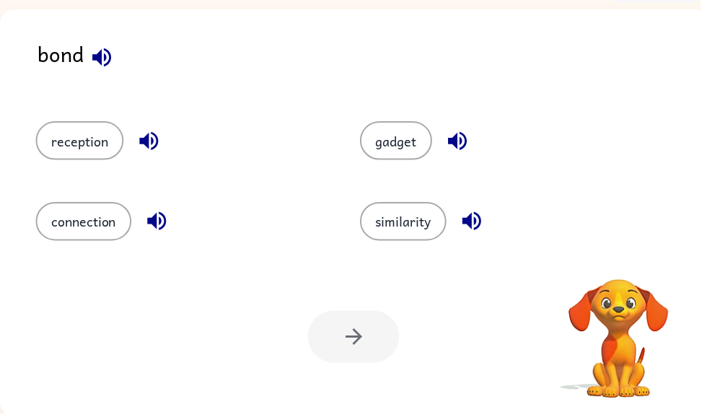
scroll to position [87, 0]
click at [109, 219] on button "connection" at bounding box center [84, 222] width 97 height 39
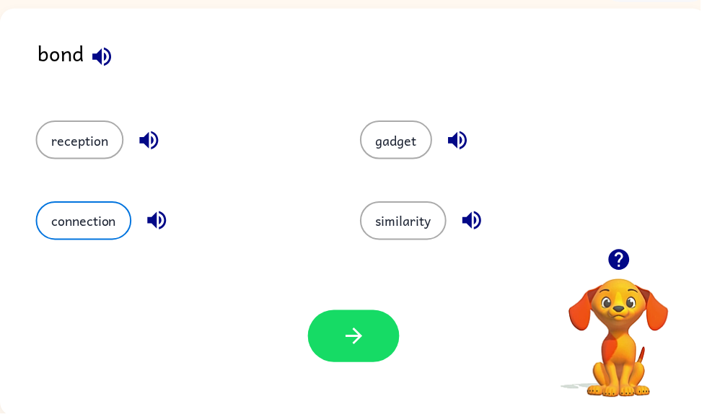
click at [364, 322] on button "button" at bounding box center [357, 339] width 92 height 53
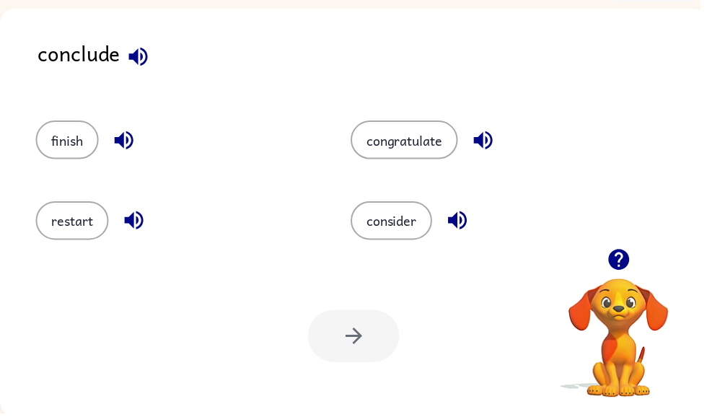
click at [383, 328] on div at bounding box center [357, 339] width 92 height 53
click at [56, 156] on button "finish" at bounding box center [67, 141] width 63 height 39
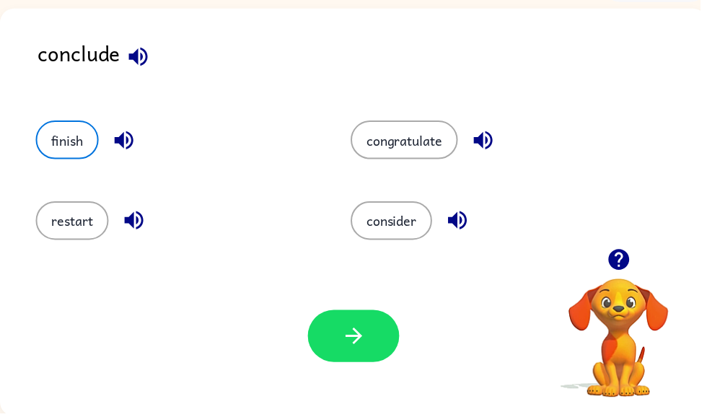
click at [360, 348] on icon "button" at bounding box center [357, 339] width 25 height 25
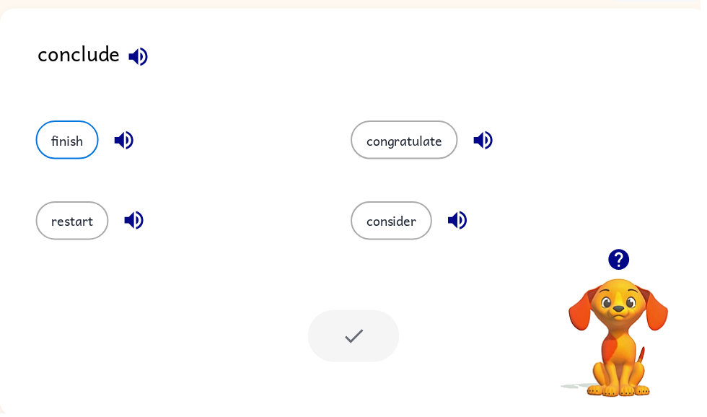
click at [65, 128] on button "finish" at bounding box center [67, 141] width 63 height 39
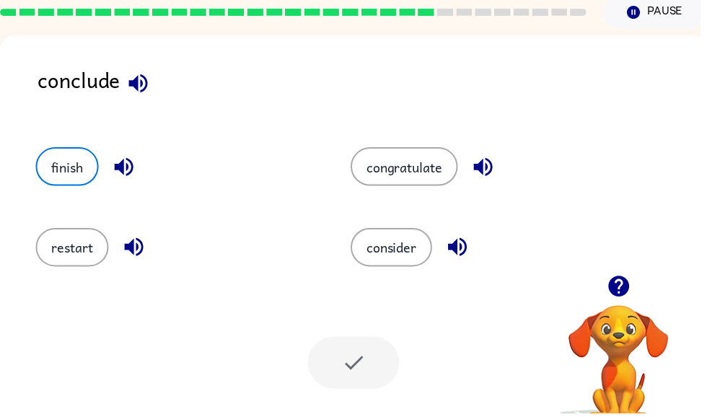
scroll to position [60, 0]
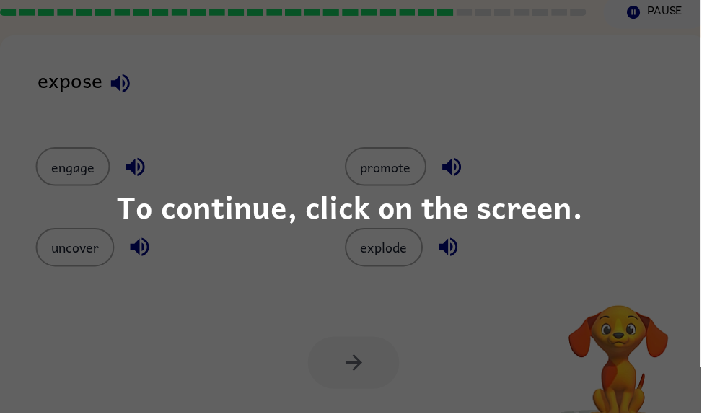
click at [527, 149] on div "To continue, click on the screen." at bounding box center [353, 208] width 707 height 417
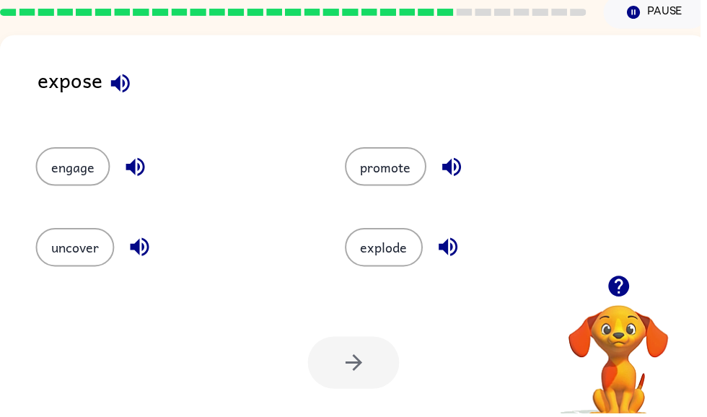
click at [677, 136] on div "engage promote uncover explode" at bounding box center [356, 202] width 685 height 151
click at [97, 244] on button "uncover" at bounding box center [75, 249] width 79 height 39
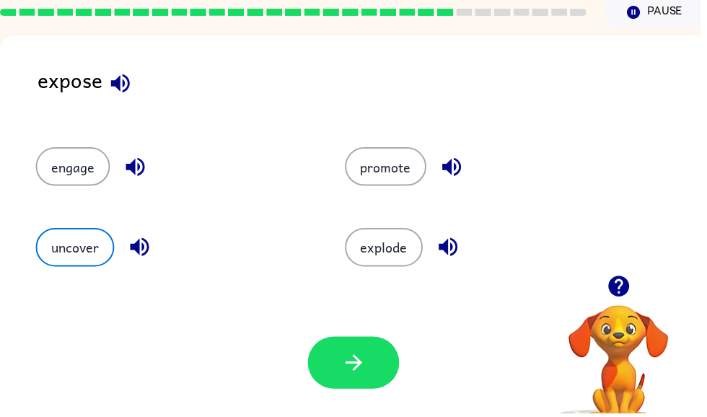
click at [379, 333] on div "Your browser must support playing .mp4 files to use Literably. Please try using…" at bounding box center [357, 366] width 714 height 162
click at [376, 342] on button "button" at bounding box center [357, 366] width 92 height 53
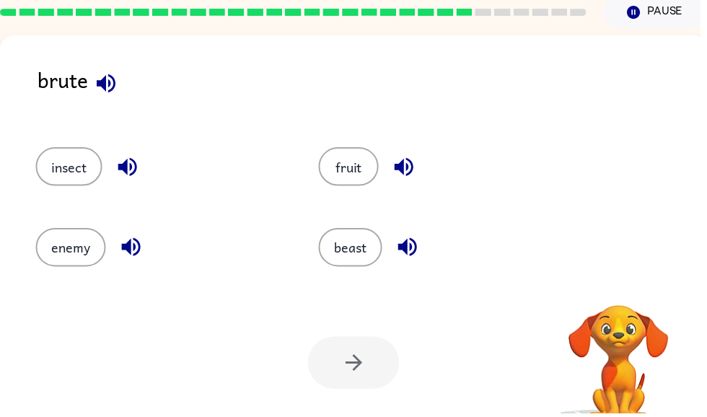
click at [357, 252] on button "beast" at bounding box center [354, 249] width 64 height 39
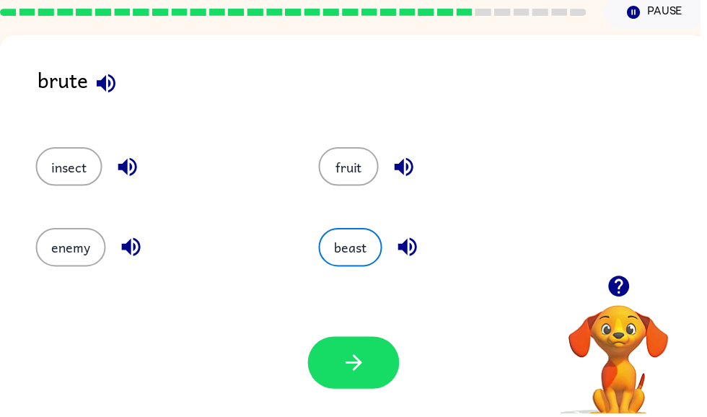
click at [374, 366] on button "button" at bounding box center [357, 366] width 92 height 53
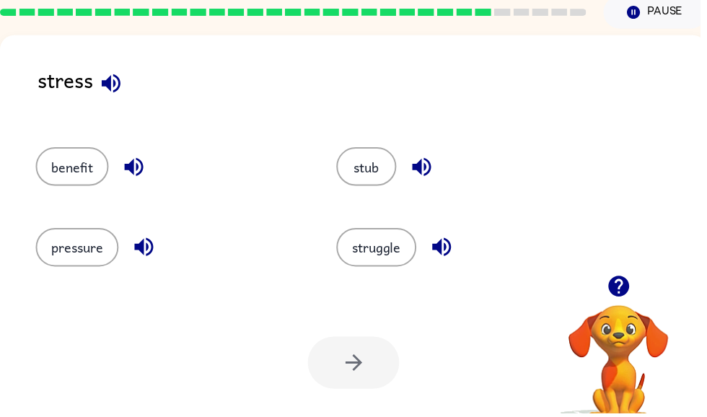
click at [74, 242] on button "pressure" at bounding box center [78, 249] width 84 height 39
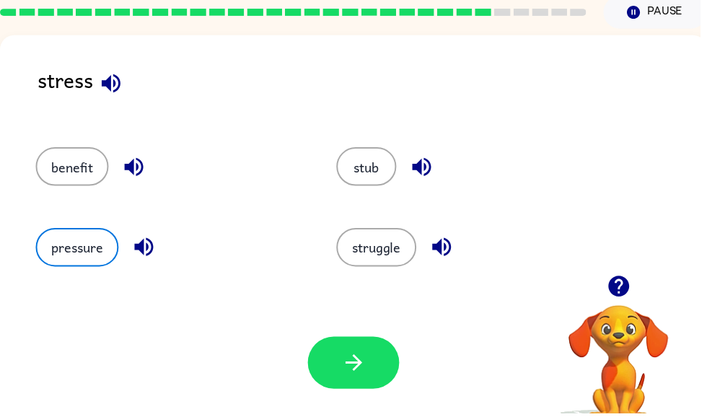
click at [361, 361] on icon "button" at bounding box center [357, 366] width 25 height 25
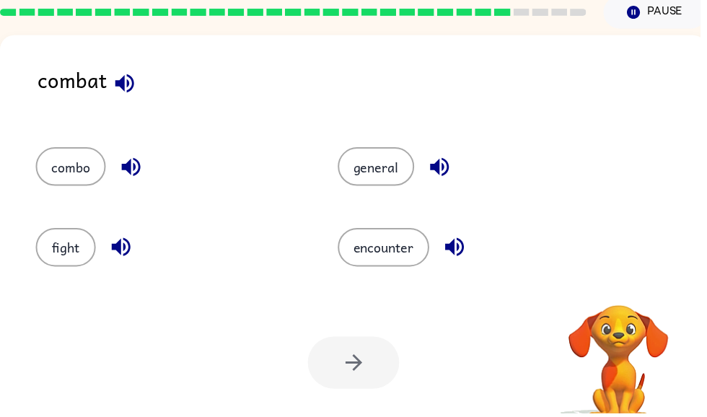
click at [64, 230] on button "fight" at bounding box center [66, 249] width 61 height 39
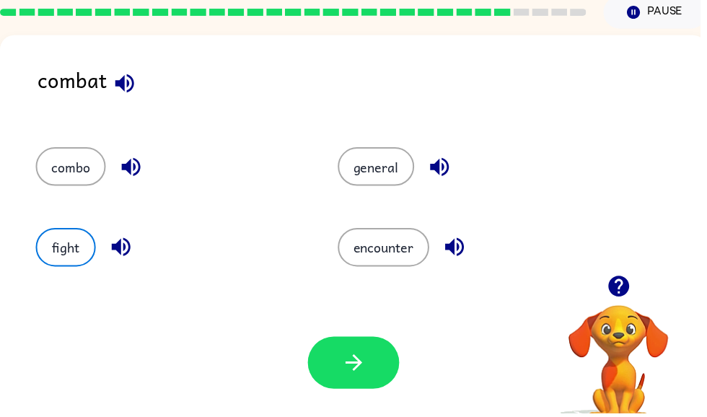
click at [354, 348] on button "button" at bounding box center [357, 366] width 92 height 53
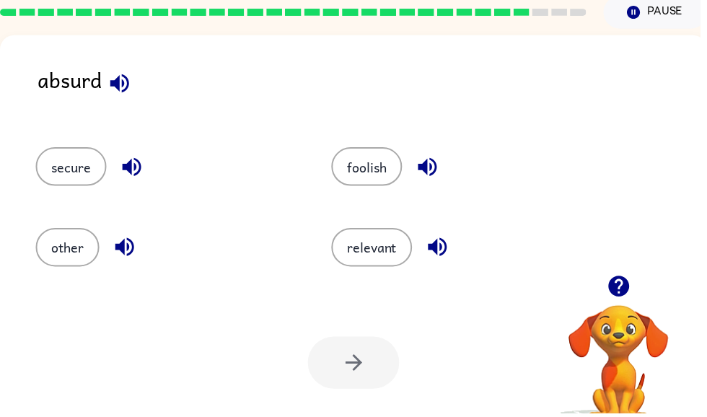
click at [369, 374] on div at bounding box center [357, 366] width 92 height 53
click at [374, 171] on button "foolish" at bounding box center [370, 168] width 71 height 39
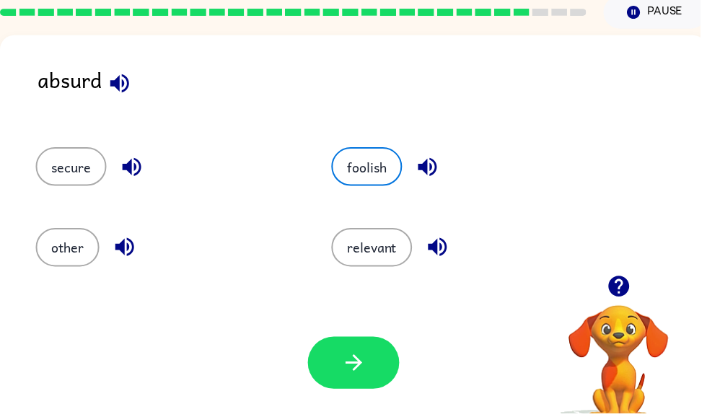
click at [363, 362] on icon "button" at bounding box center [357, 366] width 25 height 25
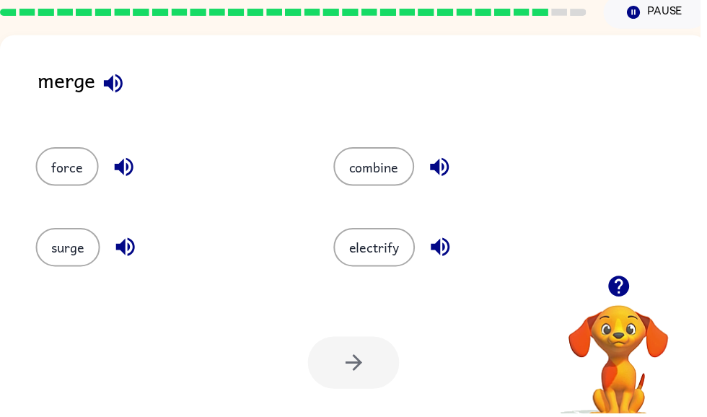
click at [364, 167] on button "combine" at bounding box center [378, 168] width 82 height 39
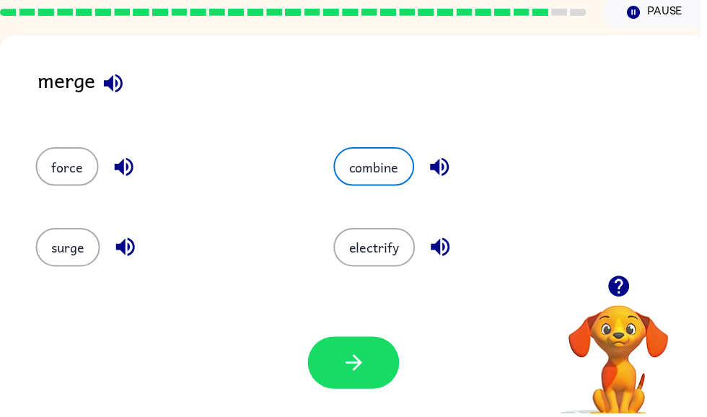
click at [333, 372] on button "button" at bounding box center [357, 366] width 92 height 53
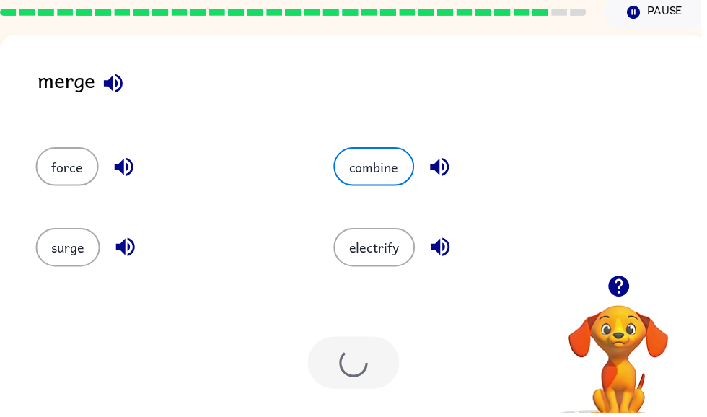
click at [361, 342] on div at bounding box center [357, 366] width 92 height 53
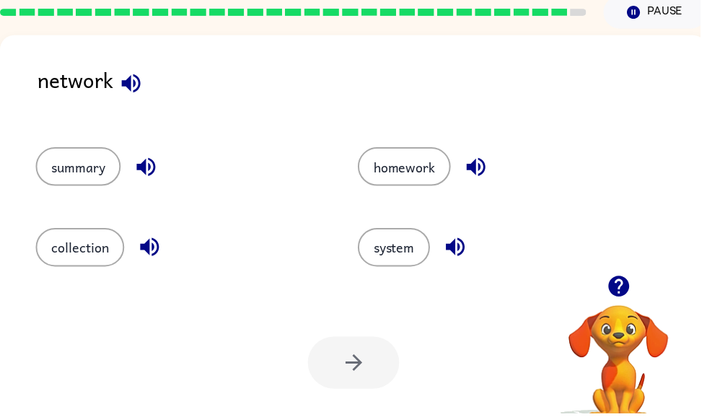
click at [323, 374] on div at bounding box center [357, 366] width 92 height 53
click at [354, 360] on div at bounding box center [357, 366] width 92 height 53
click at [403, 249] on button "system" at bounding box center [397, 249] width 73 height 39
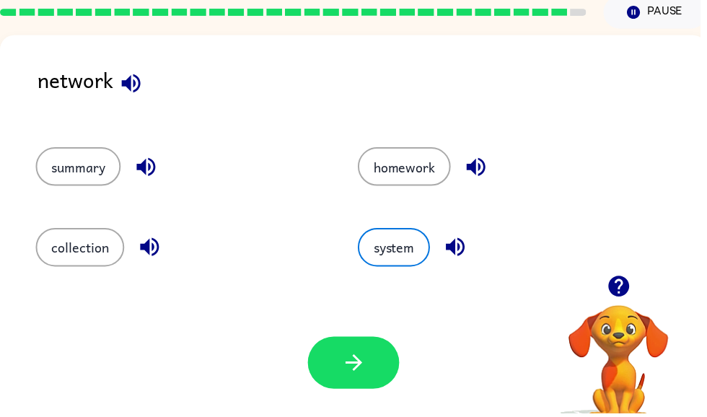
click at [338, 373] on button "button" at bounding box center [357, 366] width 92 height 53
